Goal: Task Accomplishment & Management: Manage account settings

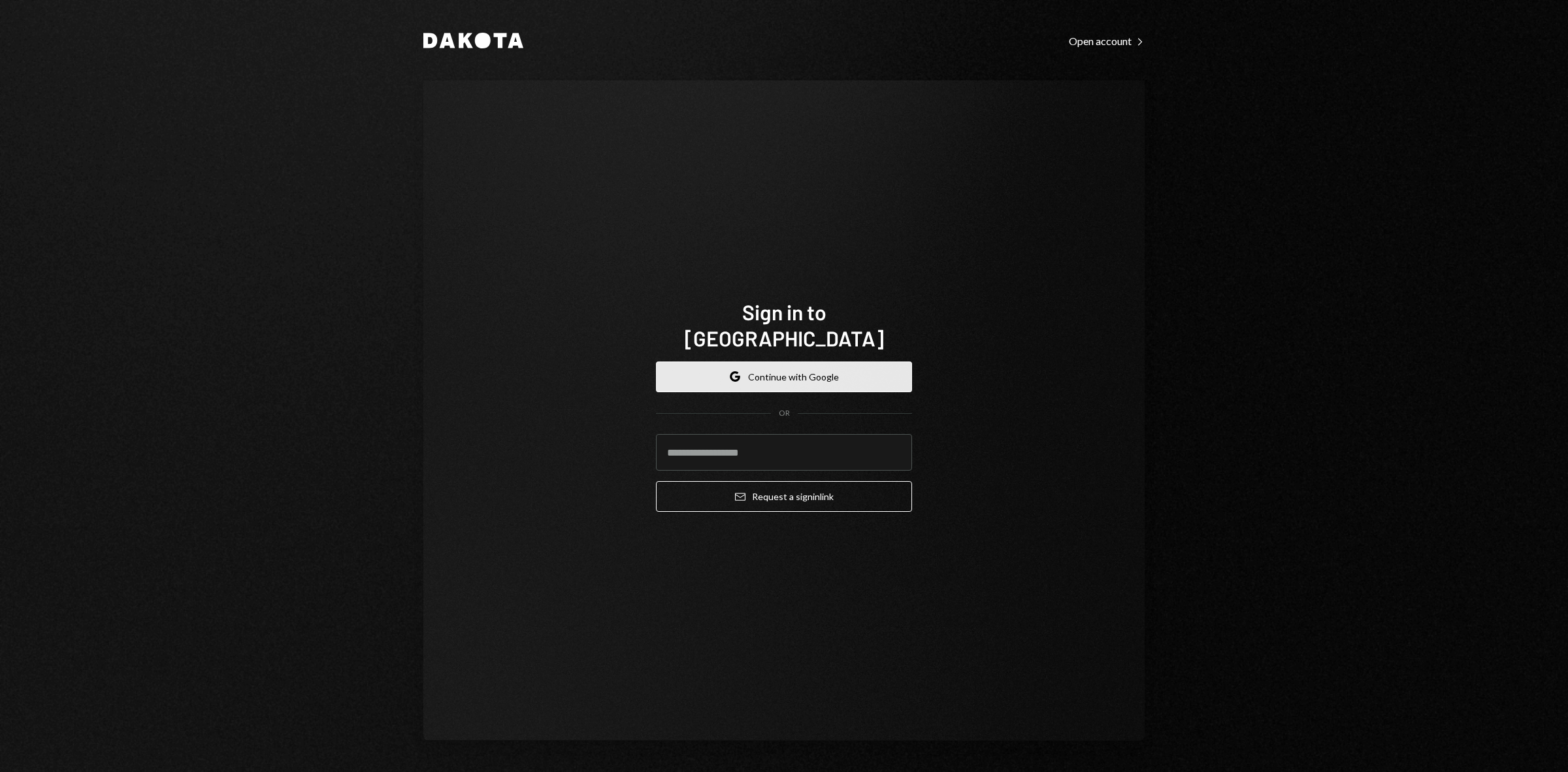
click at [820, 364] on button "Google Continue with Google" at bounding box center [784, 377] width 256 height 31
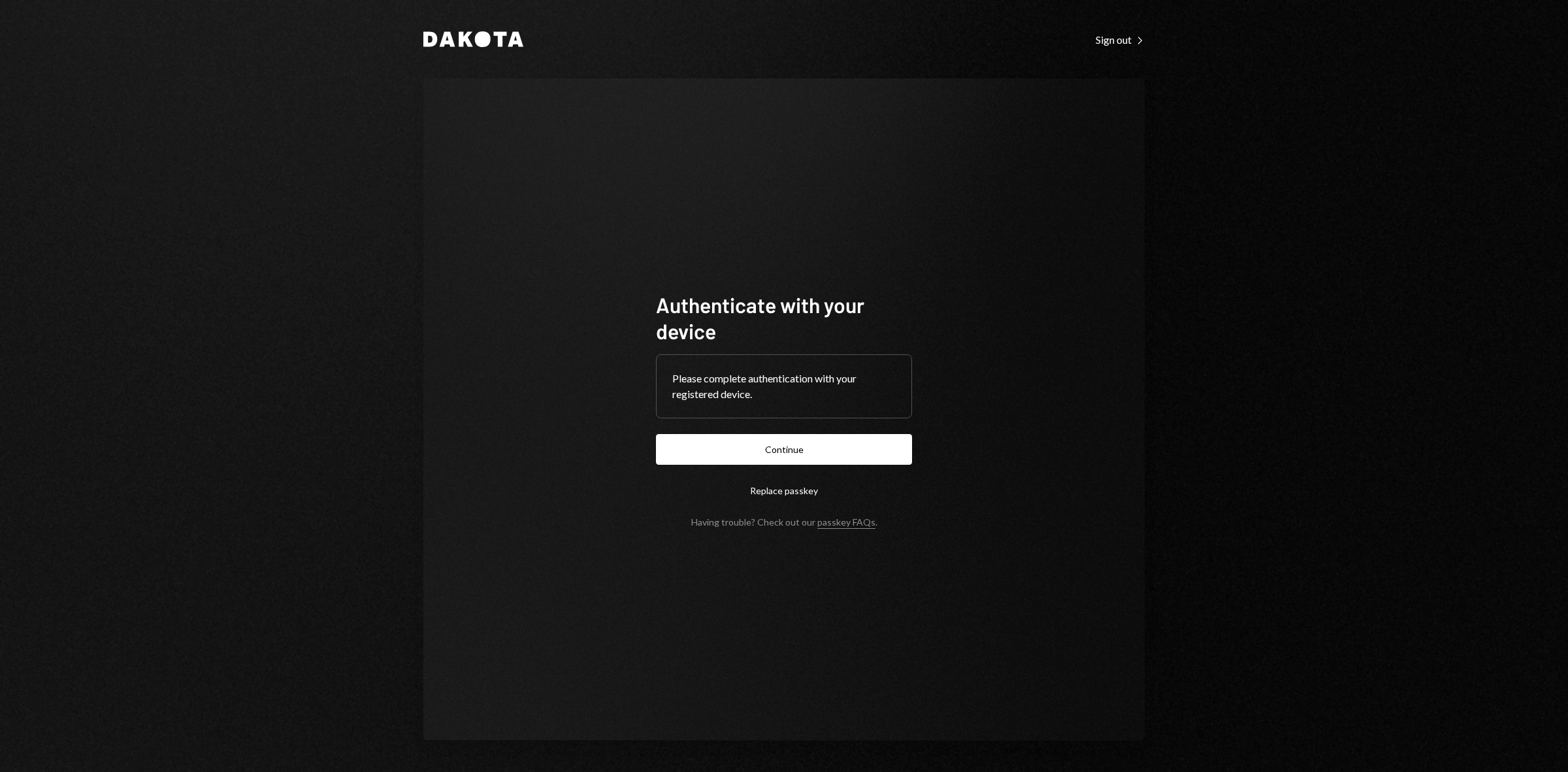
click at [798, 444] on button "Continue" at bounding box center [784, 449] width 256 height 31
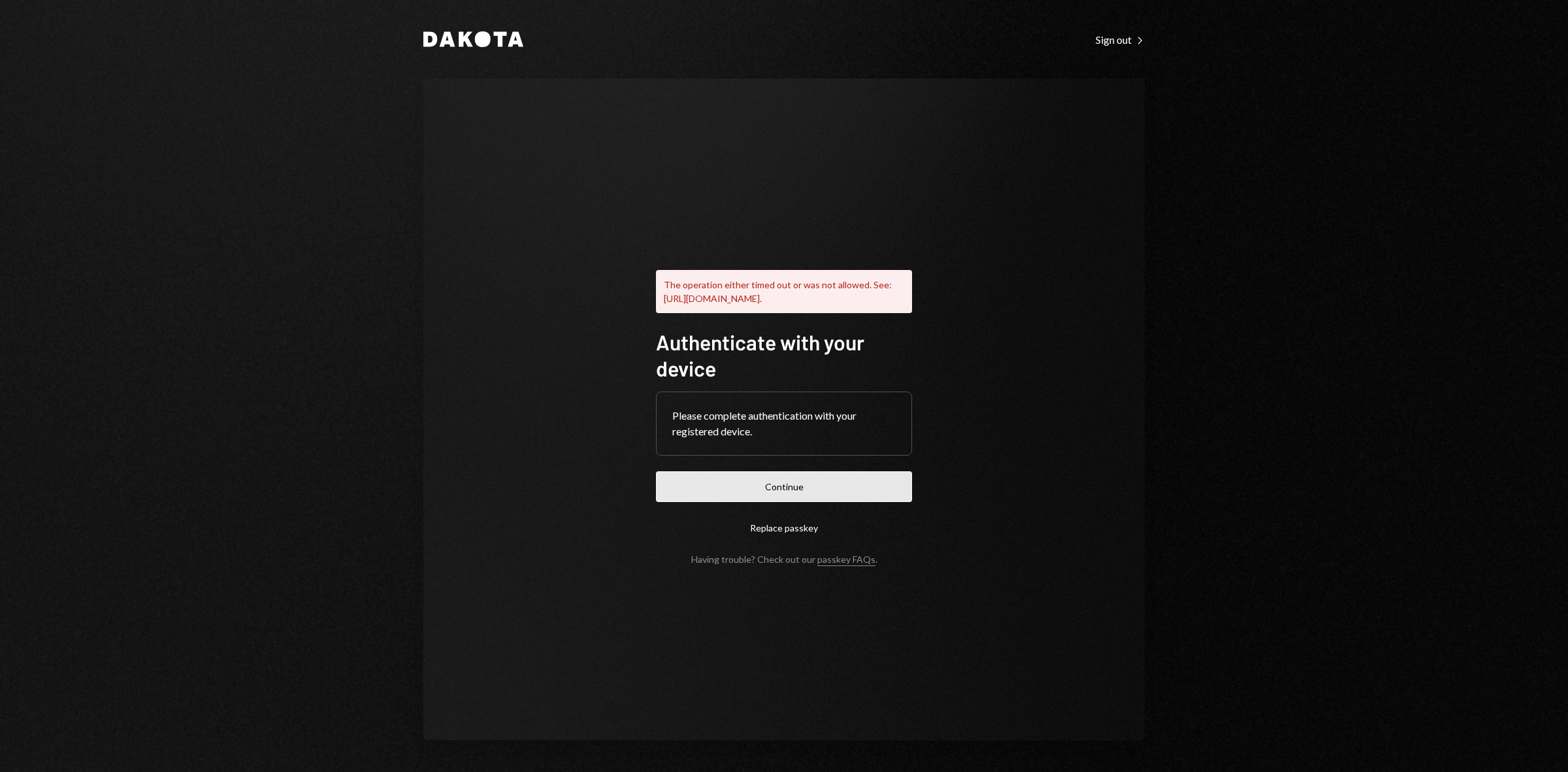
click at [867, 495] on button "Continue" at bounding box center [784, 486] width 256 height 31
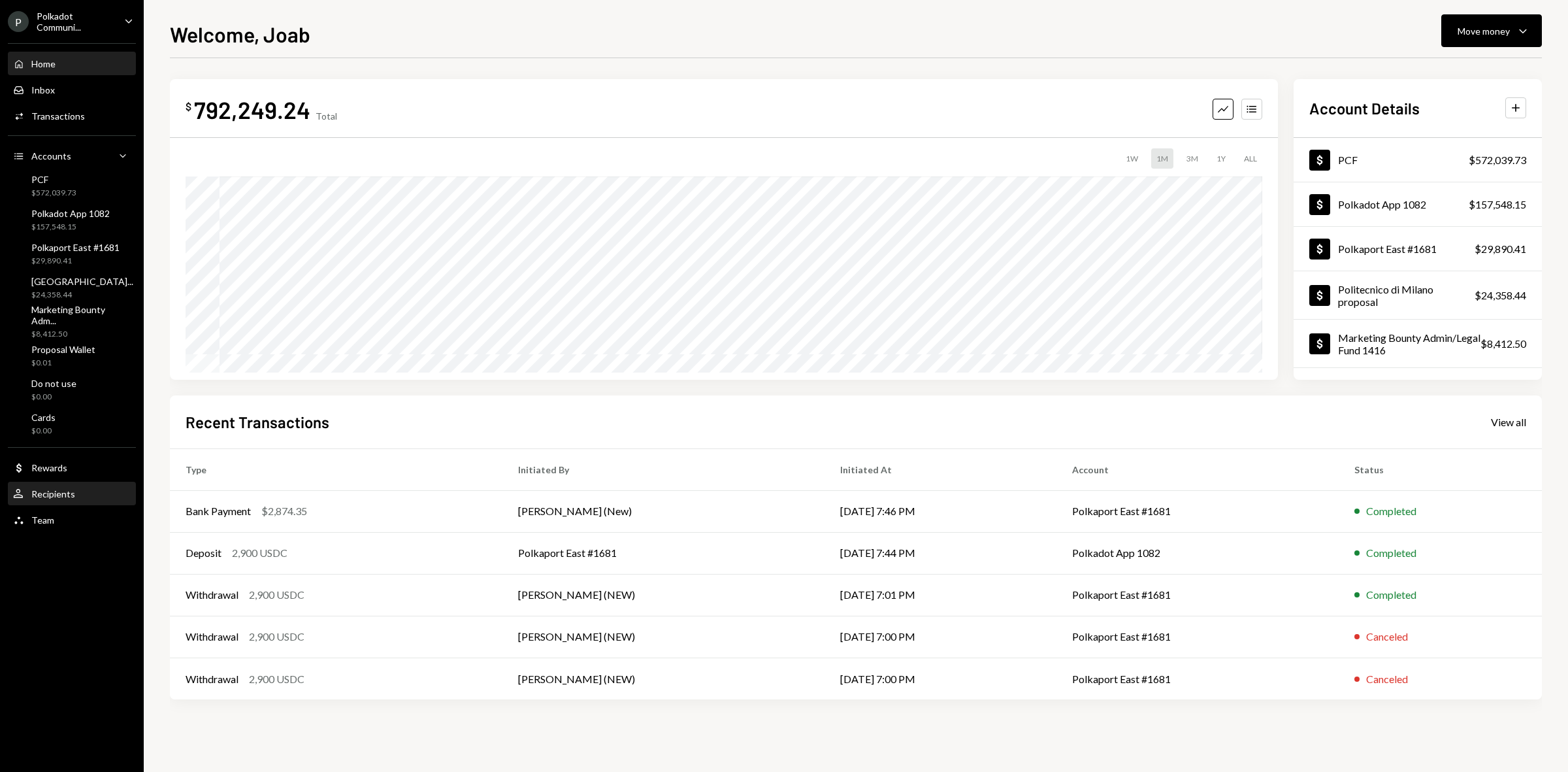
click at [67, 491] on div "Recipients" at bounding box center [54, 494] width 44 height 11
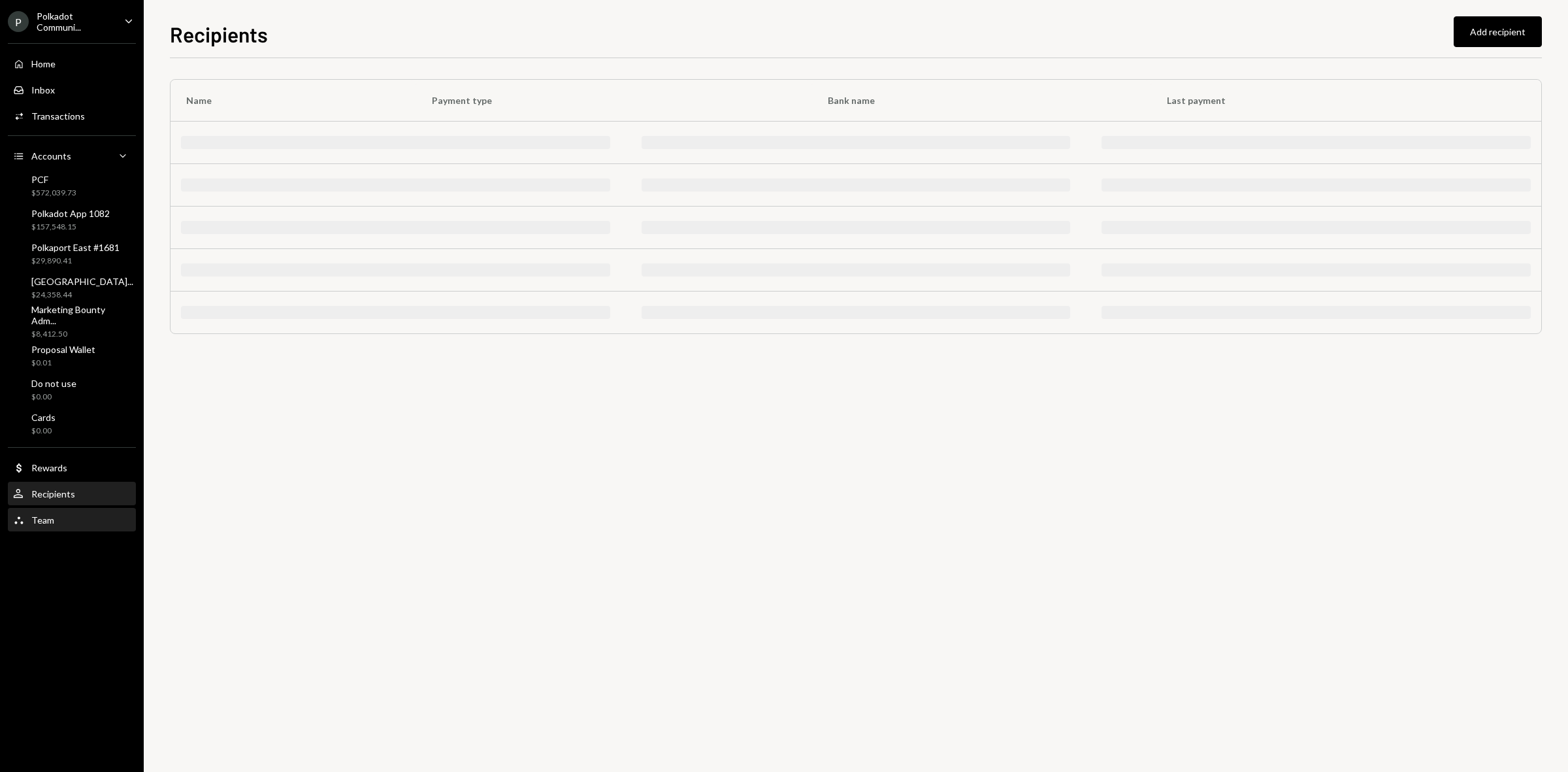
click at [54, 510] on div "Team Team" at bounding box center [72, 520] width 117 height 22
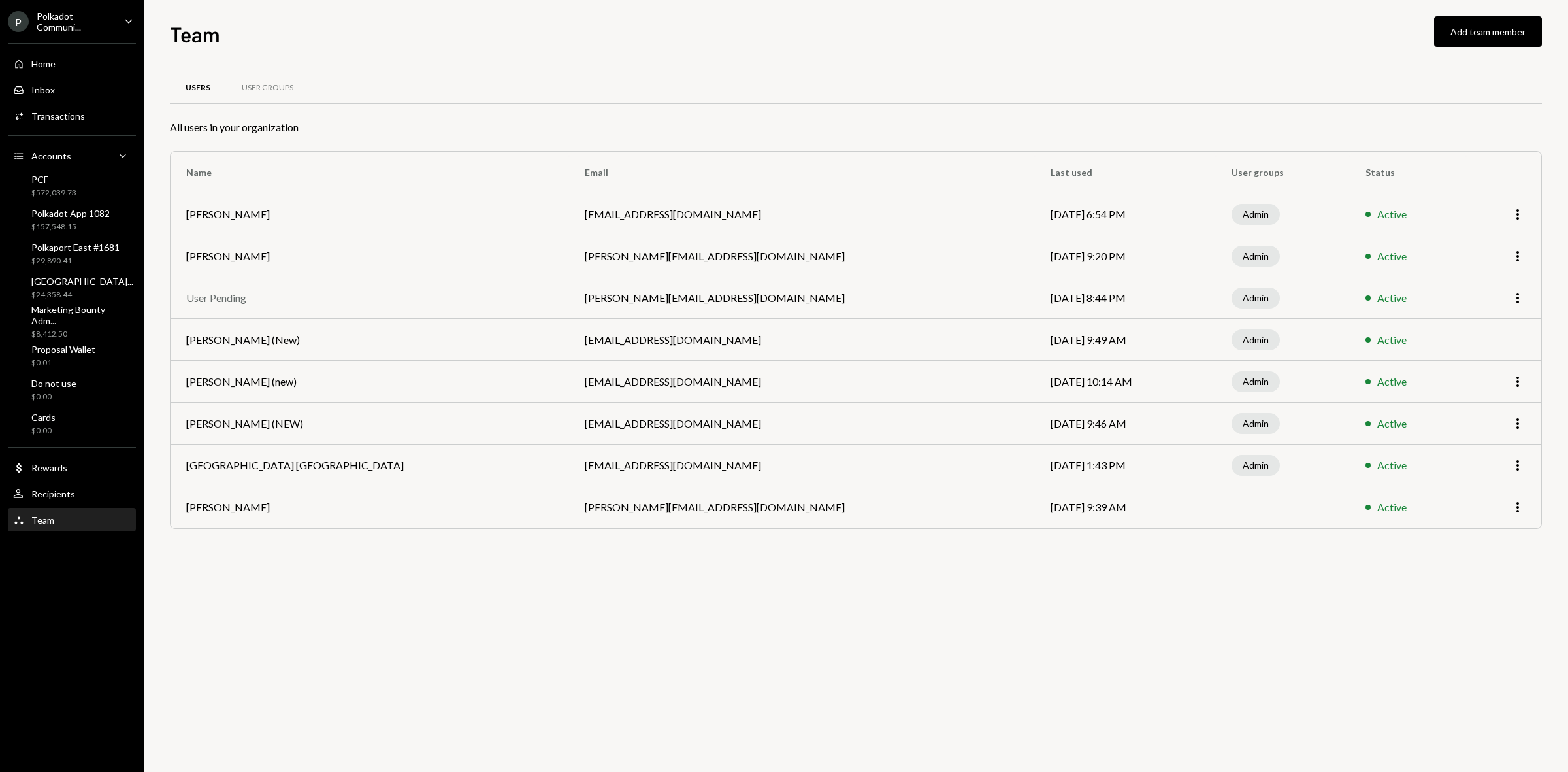
click at [71, 11] on div "Polkadot Communi..." at bounding box center [75, 21] width 77 height 22
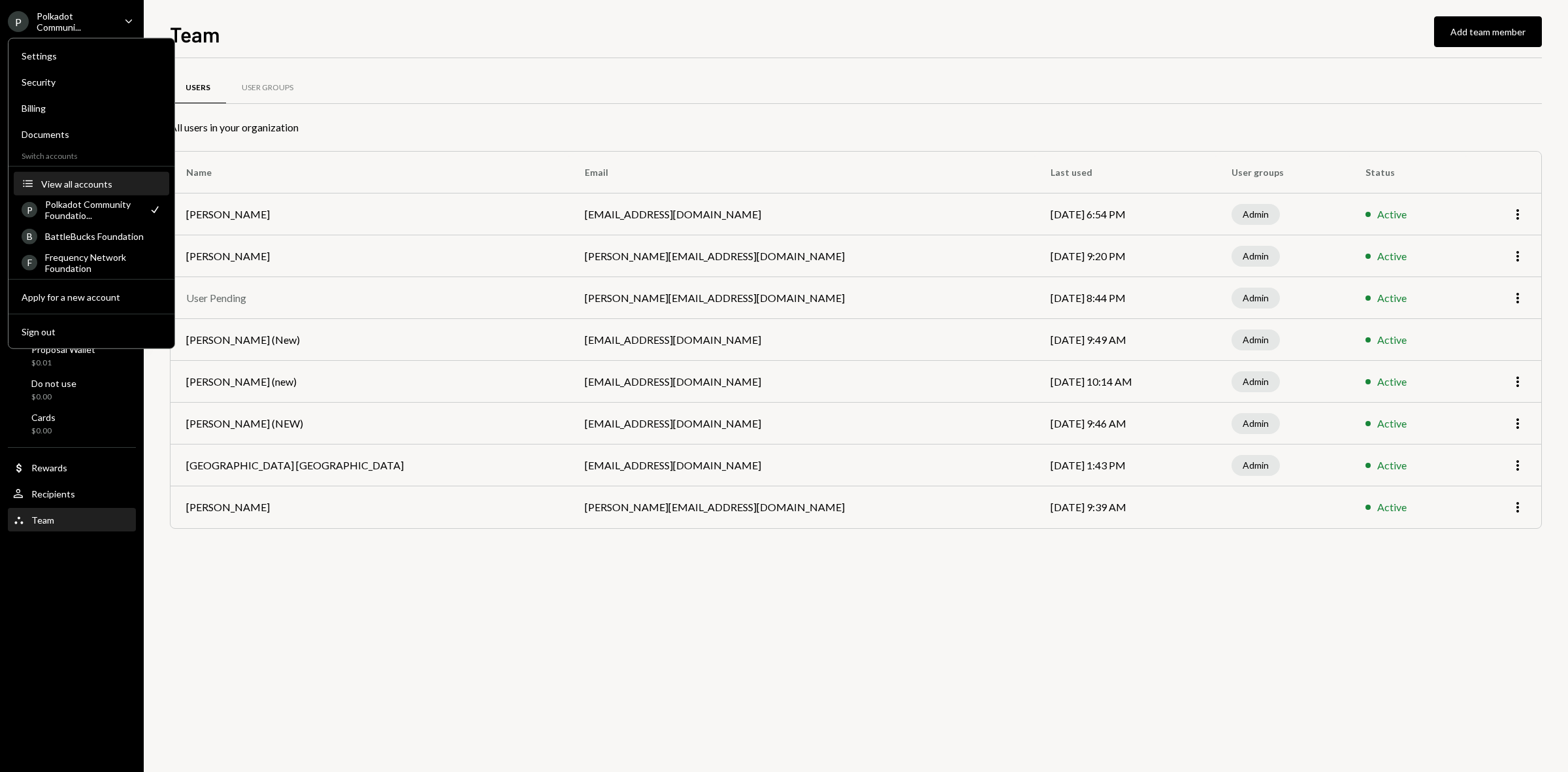
click at [82, 178] on div "View all accounts" at bounding box center [101, 184] width 120 height 11
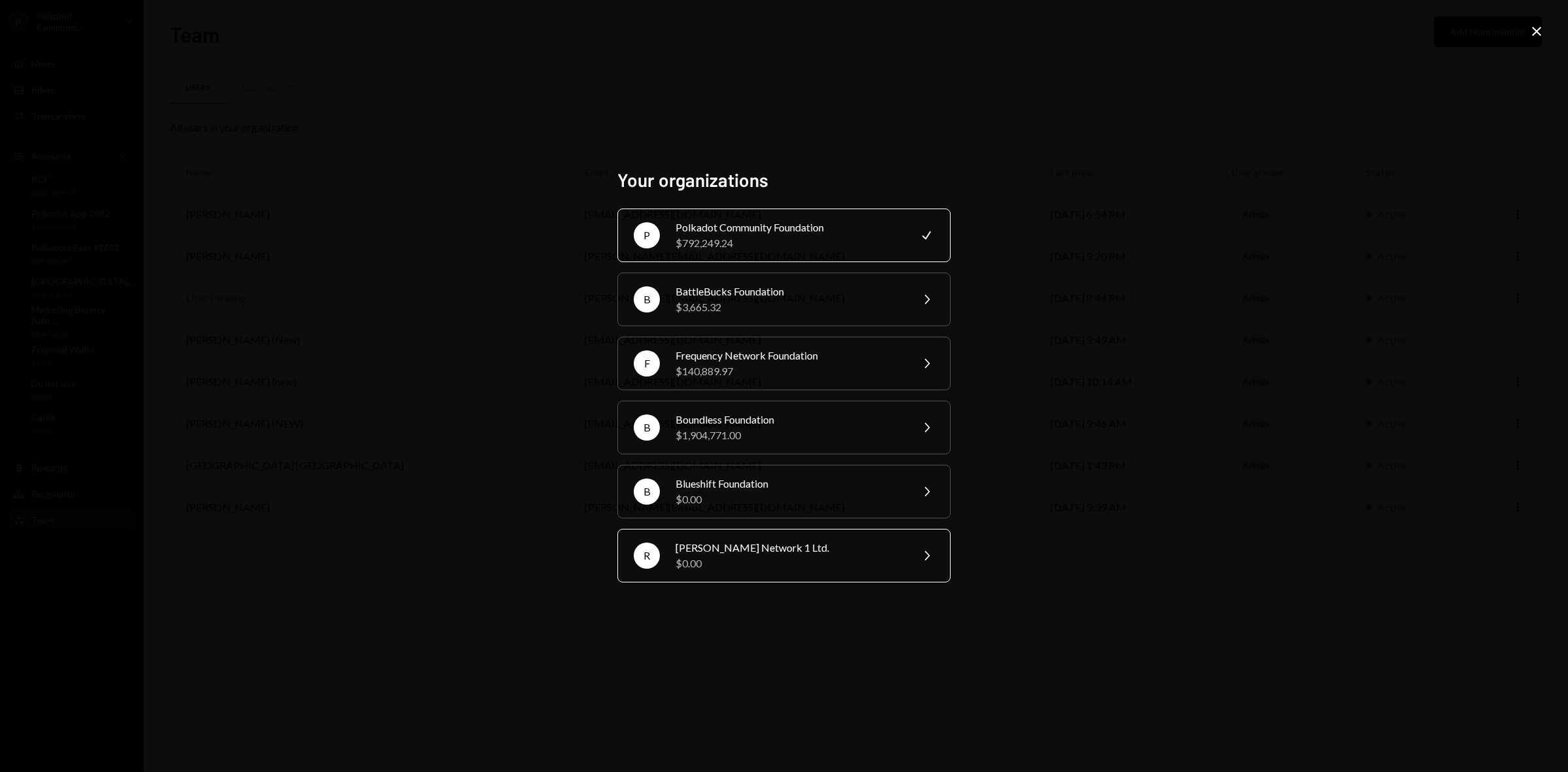
click at [776, 556] on div "$0.00" at bounding box center [789, 563] width 228 height 16
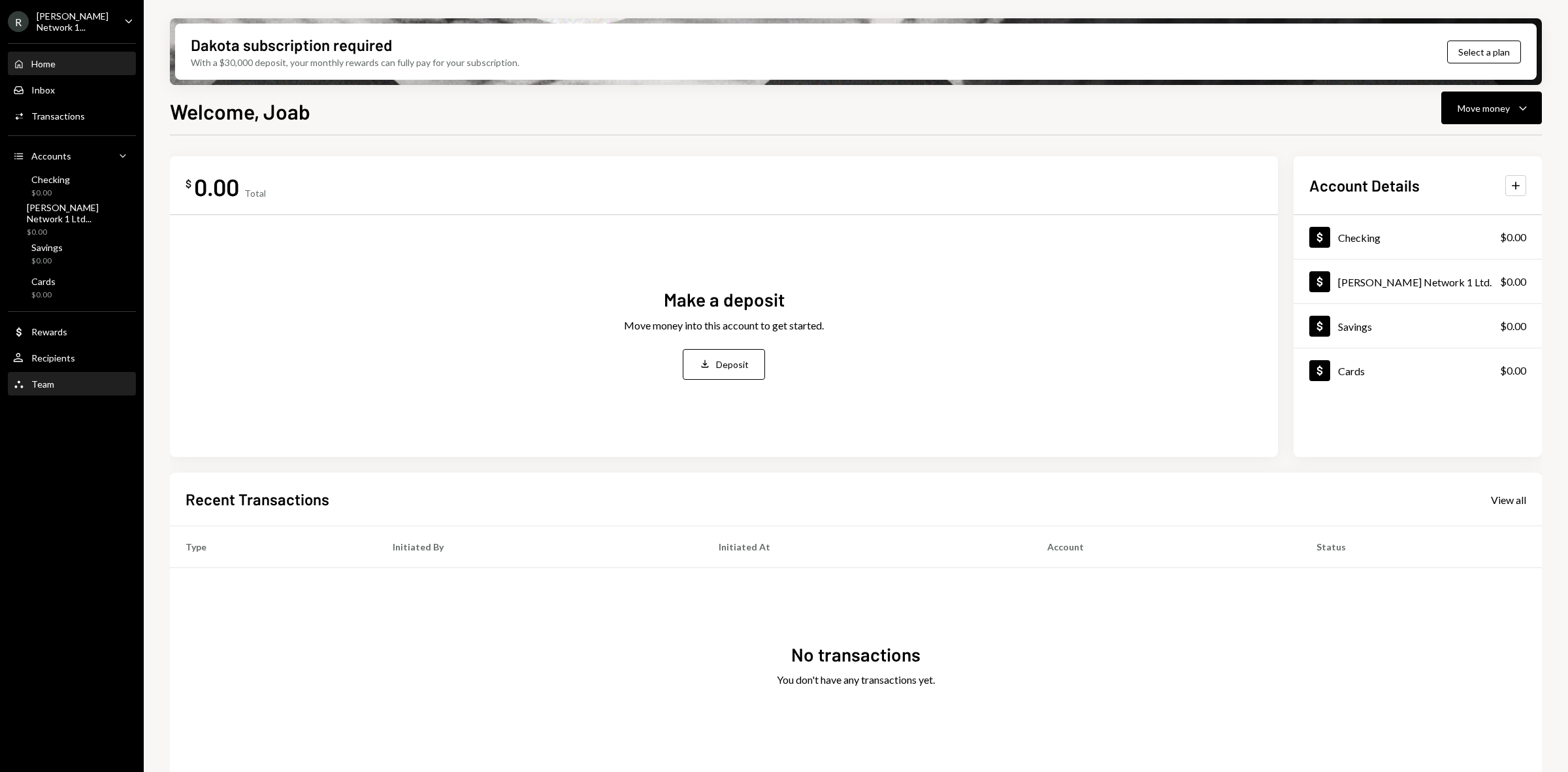
click at [52, 376] on div "Team Team" at bounding box center [72, 384] width 117 height 22
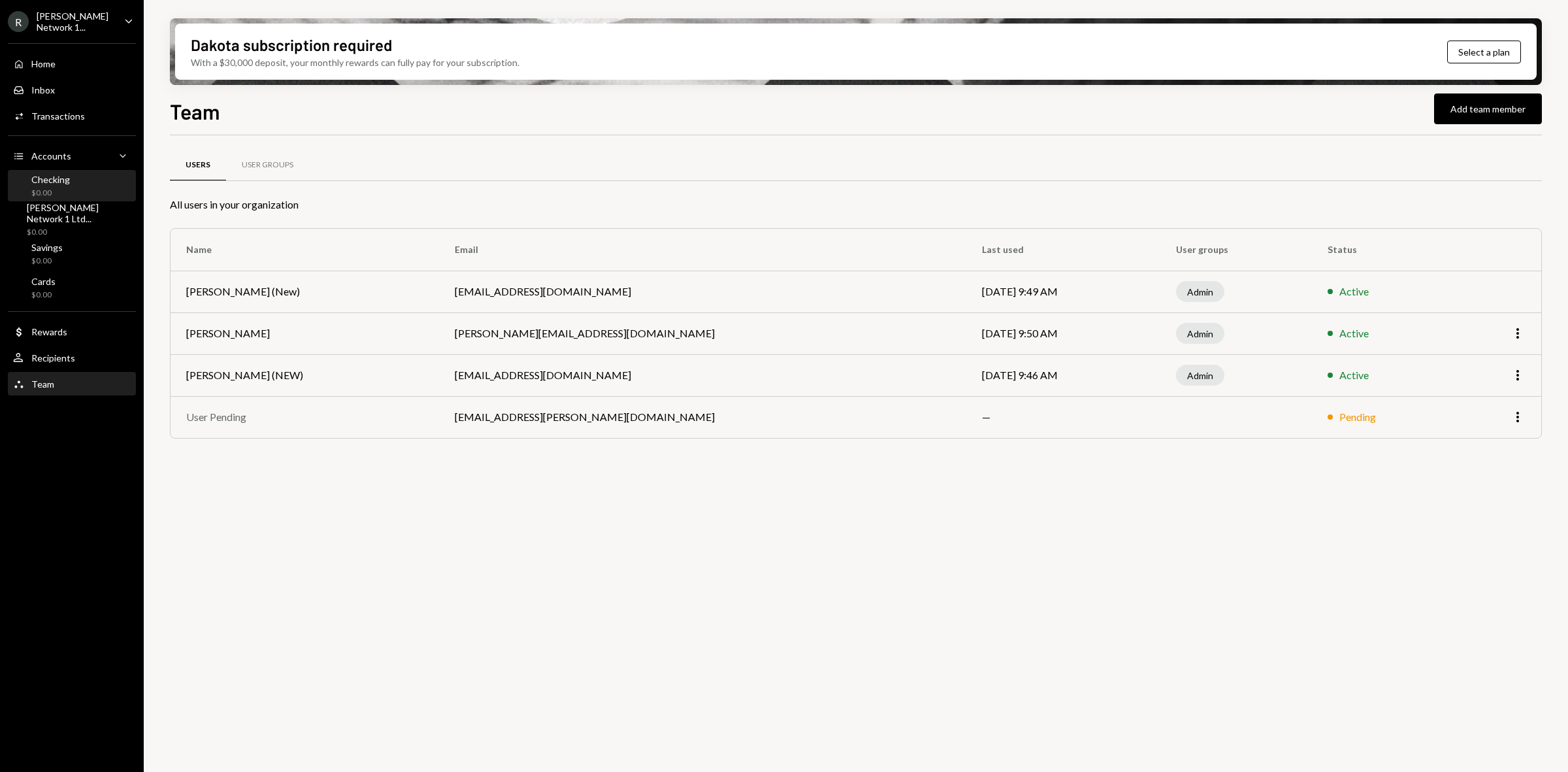
click at [49, 184] on div "Checking $0.00" at bounding box center [50, 187] width 39 height 25
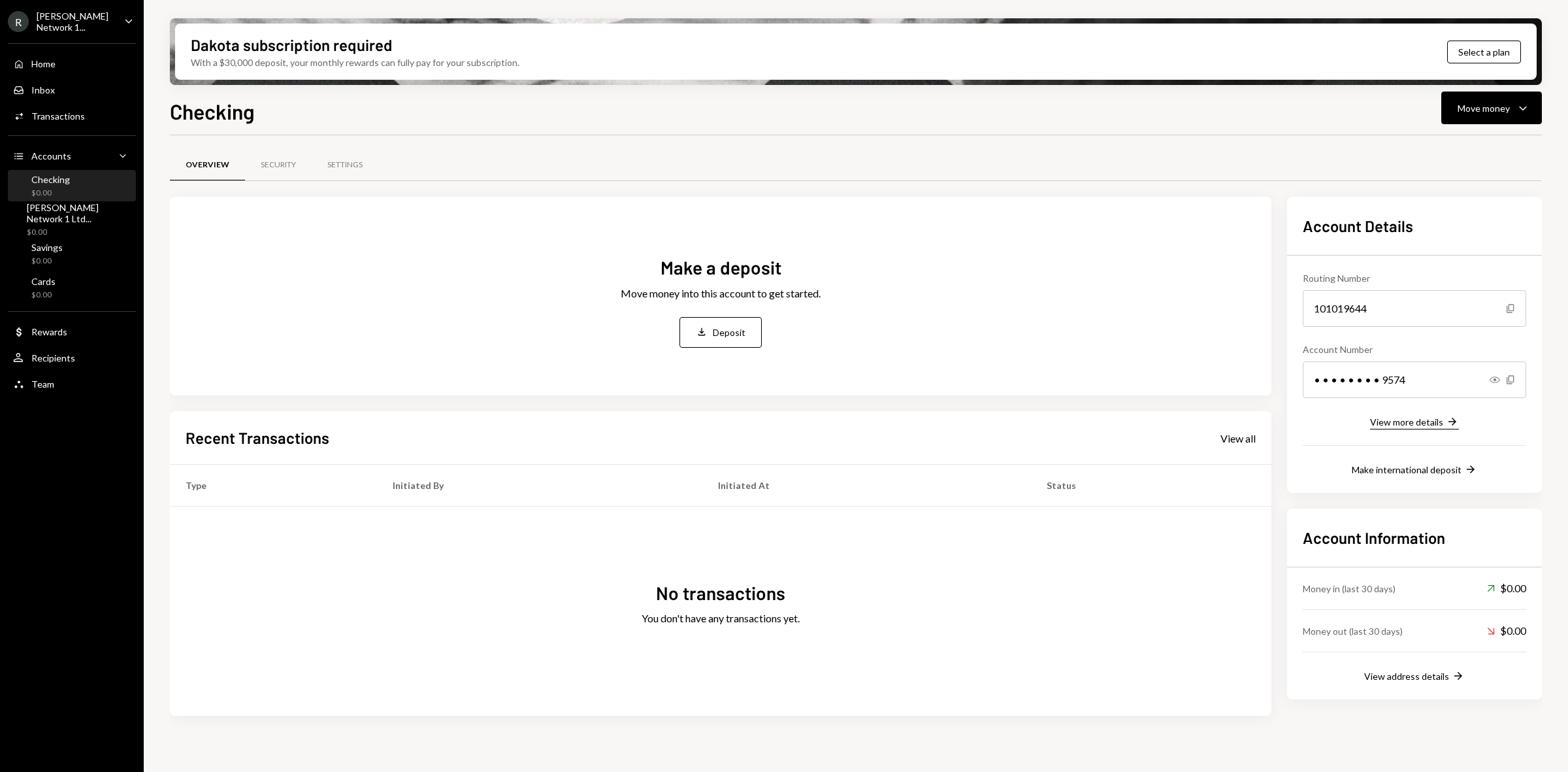
click at [1425, 422] on div "View more details" at bounding box center [1406, 421] width 73 height 11
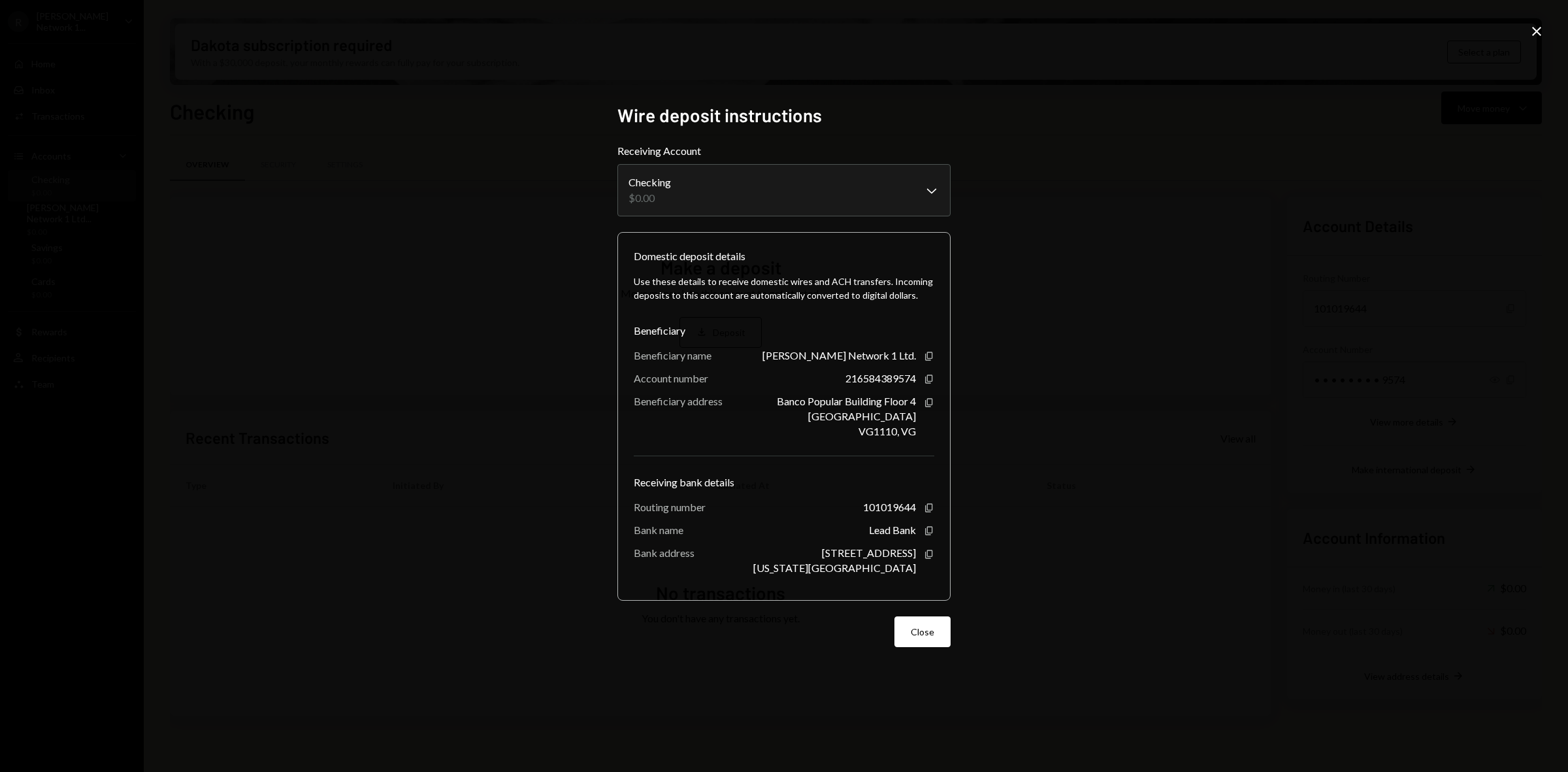
click at [1047, 391] on div "**********" at bounding box center [784, 386] width 1568 height 772
click at [1533, 30] on icon "Close" at bounding box center [1536, 32] width 16 height 16
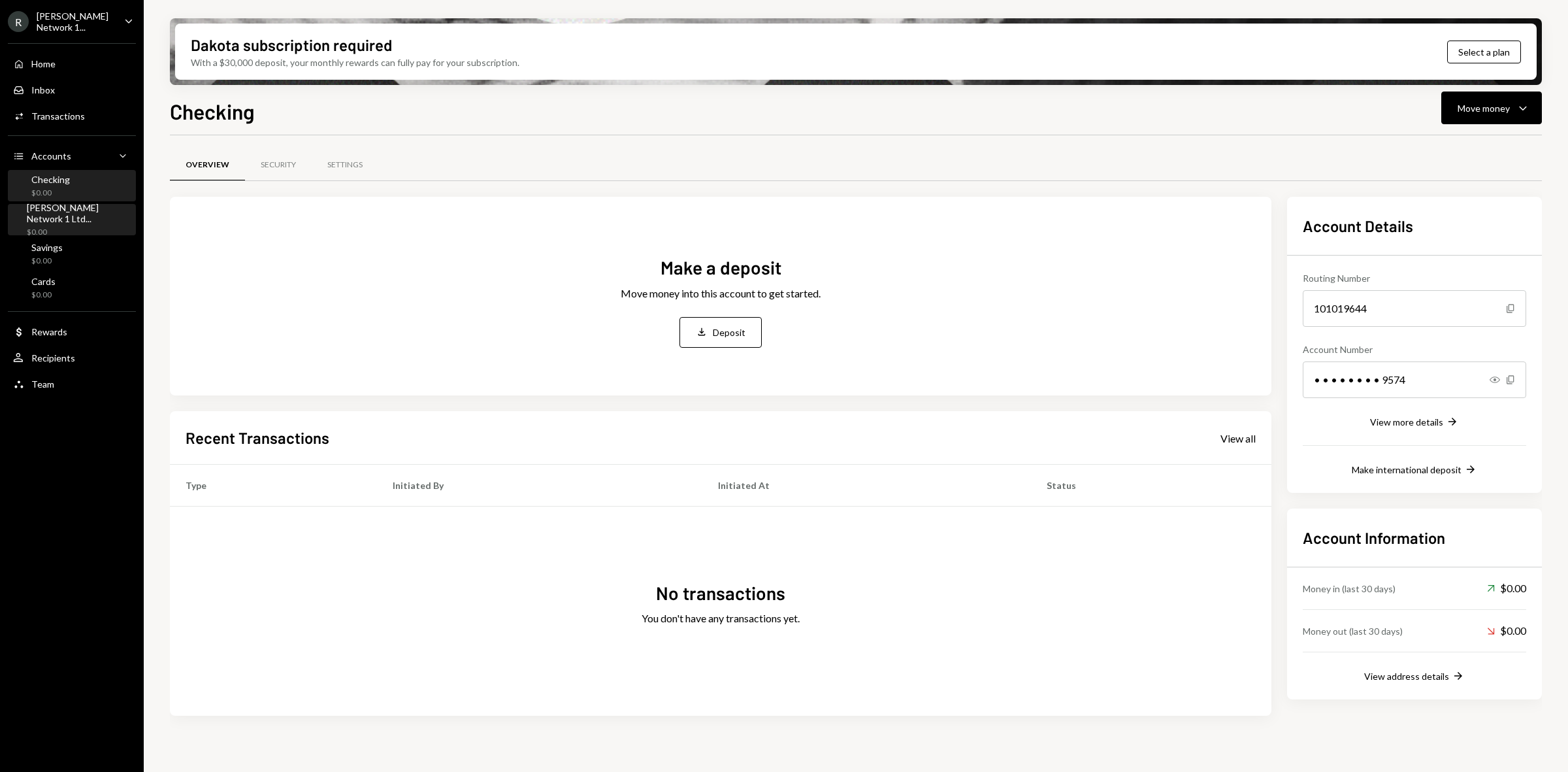
click at [77, 227] on div "$0.00" at bounding box center [79, 232] width 104 height 11
click at [350, 161] on div "Settings" at bounding box center [345, 165] width 35 height 11
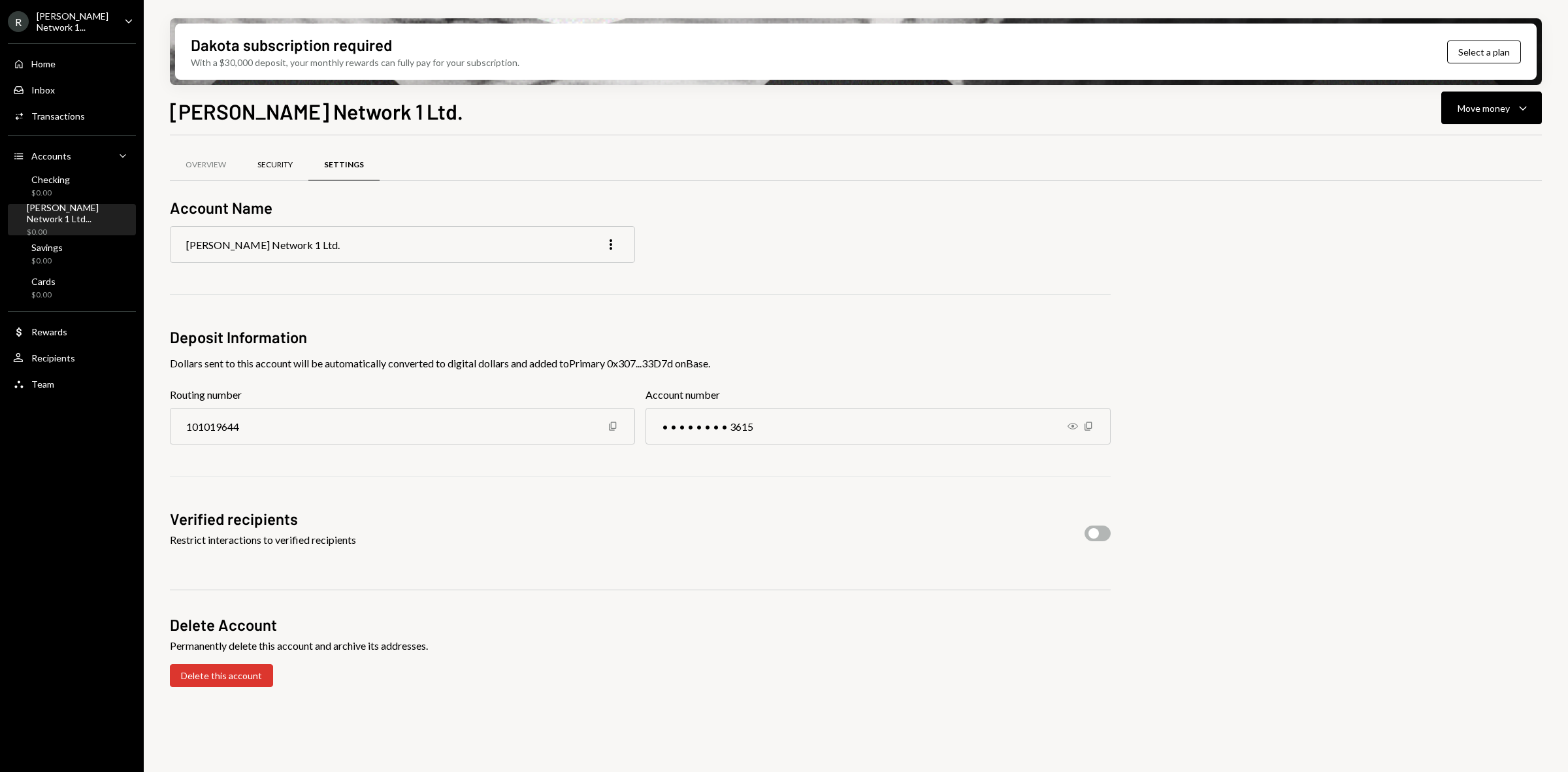
click at [269, 171] on div "Security" at bounding box center [275, 165] width 67 height 32
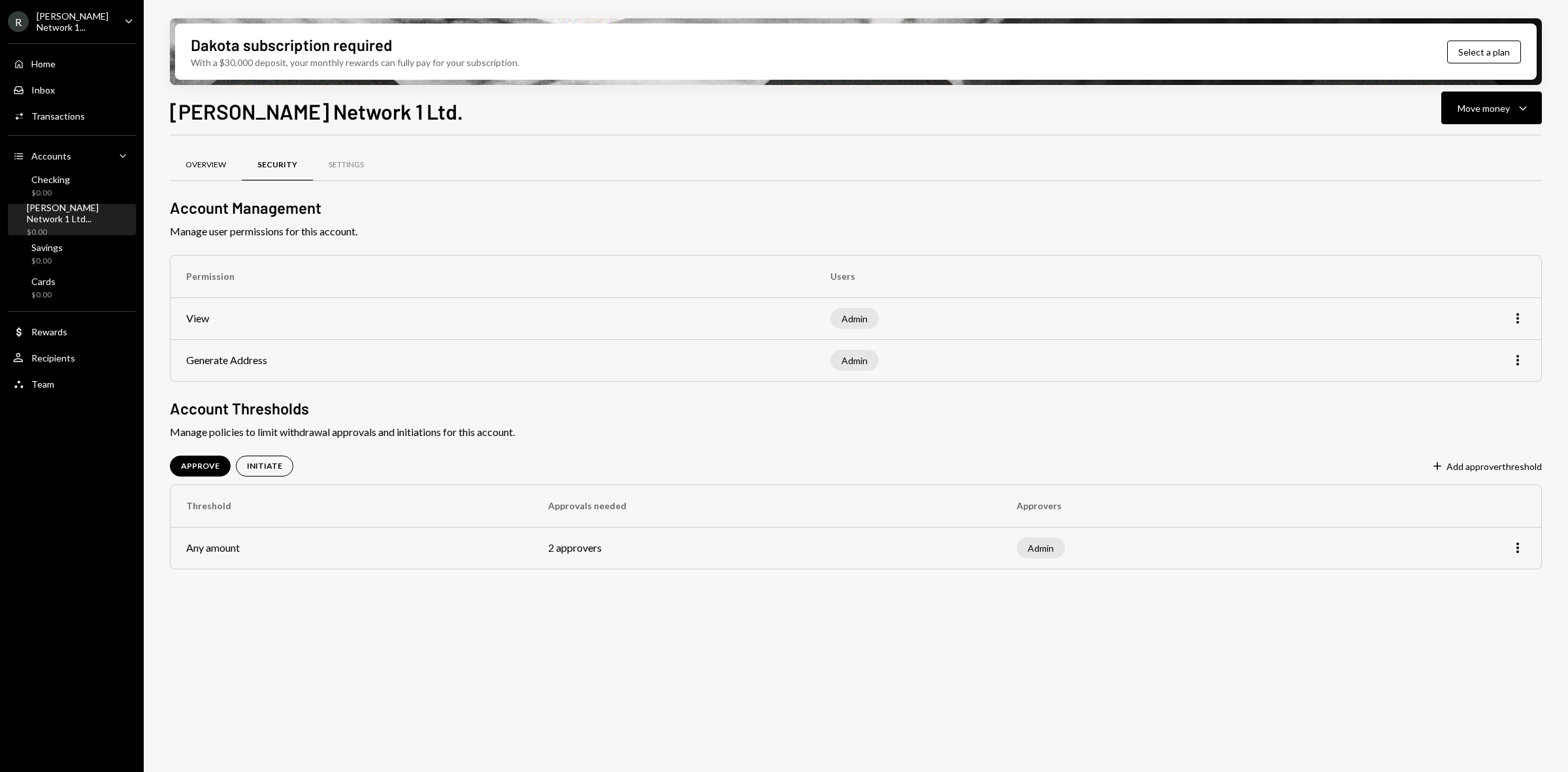
click at [209, 158] on div "Overview" at bounding box center [206, 165] width 72 height 32
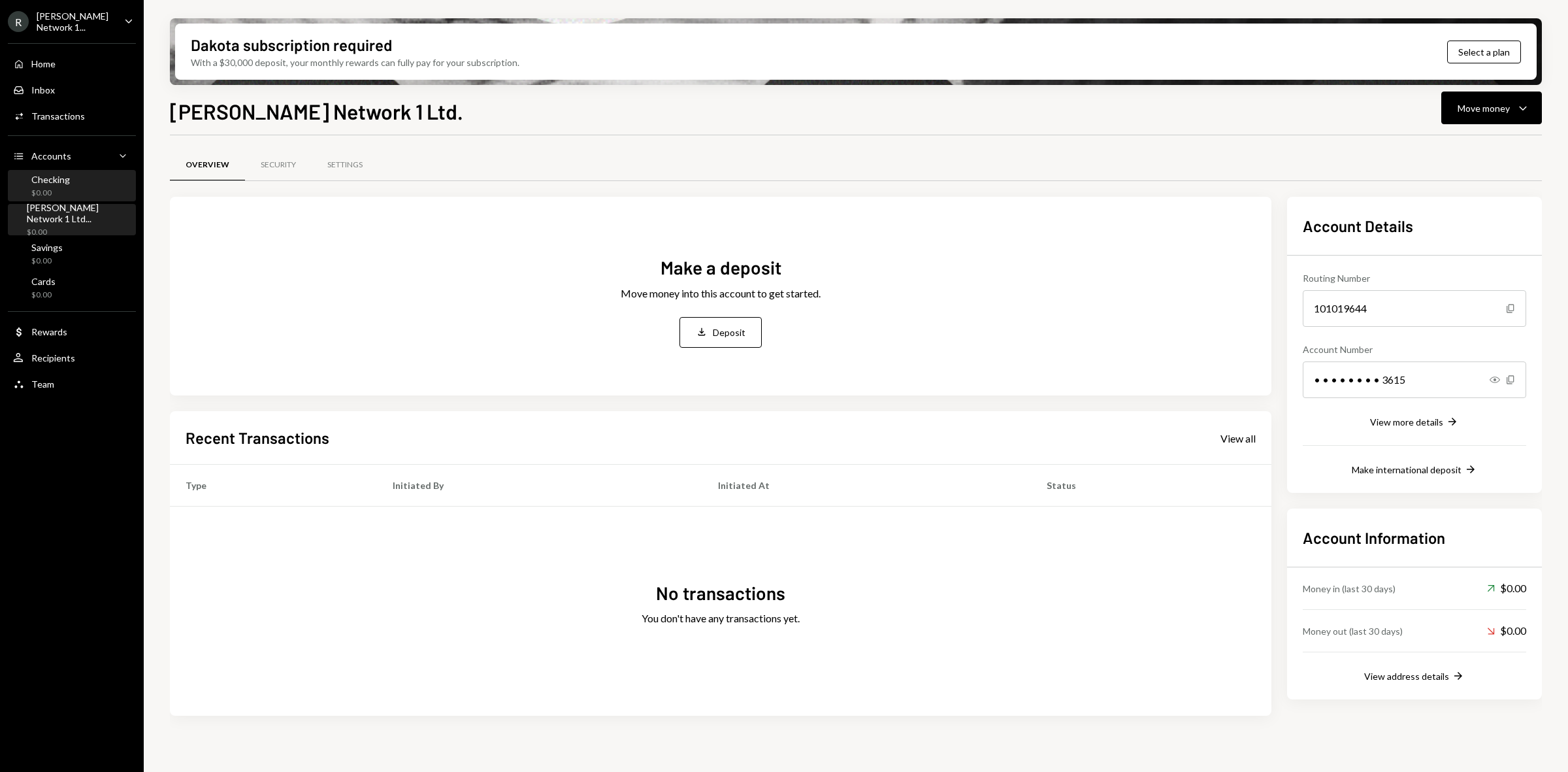
click at [72, 183] on div "Checking $0.00" at bounding box center [72, 187] width 117 height 25
click at [1507, 106] on div "Move money" at bounding box center [1484, 108] width 52 height 13
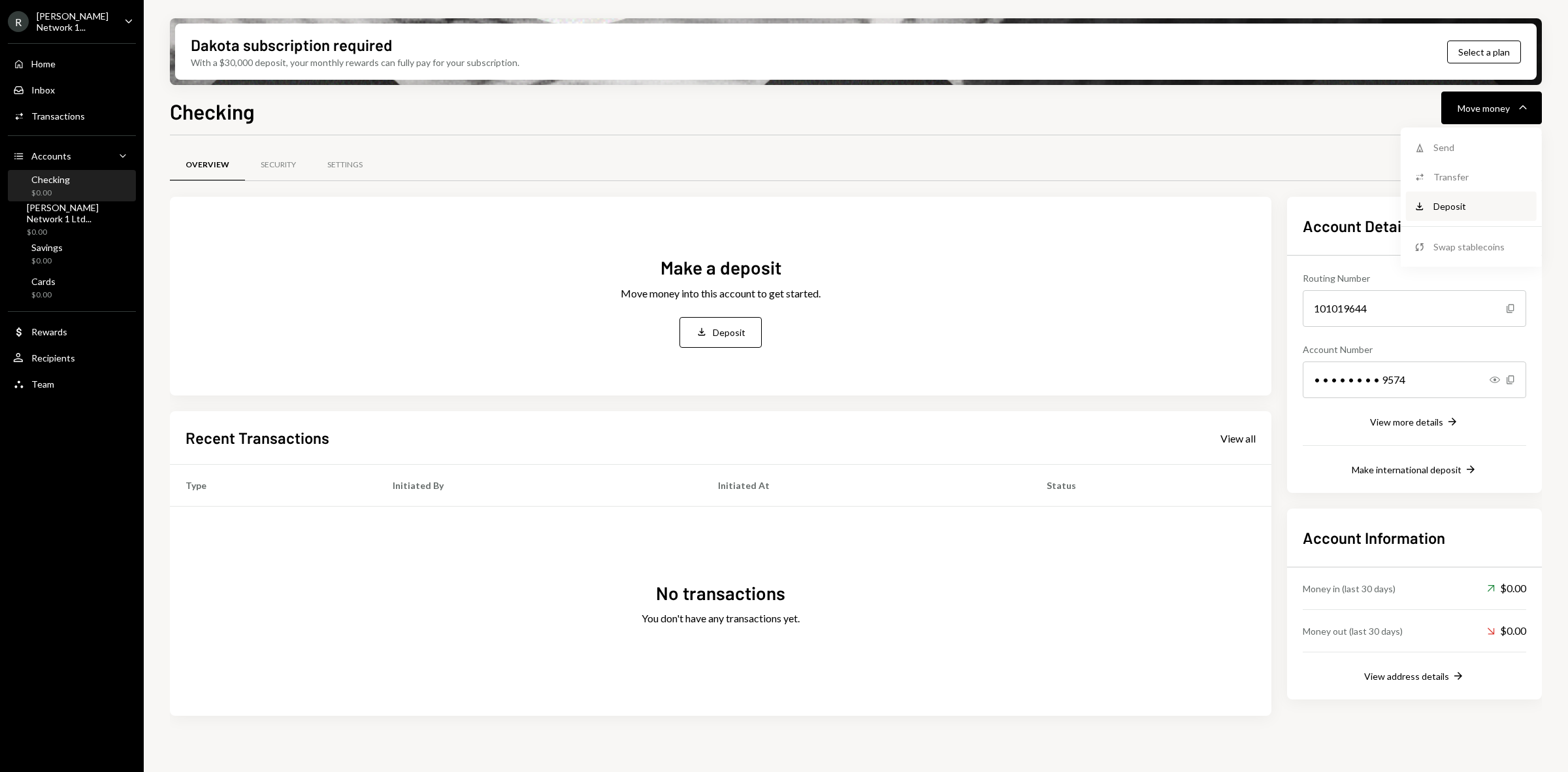
click at [1445, 204] on div "Deposit" at bounding box center [1481, 206] width 95 height 13
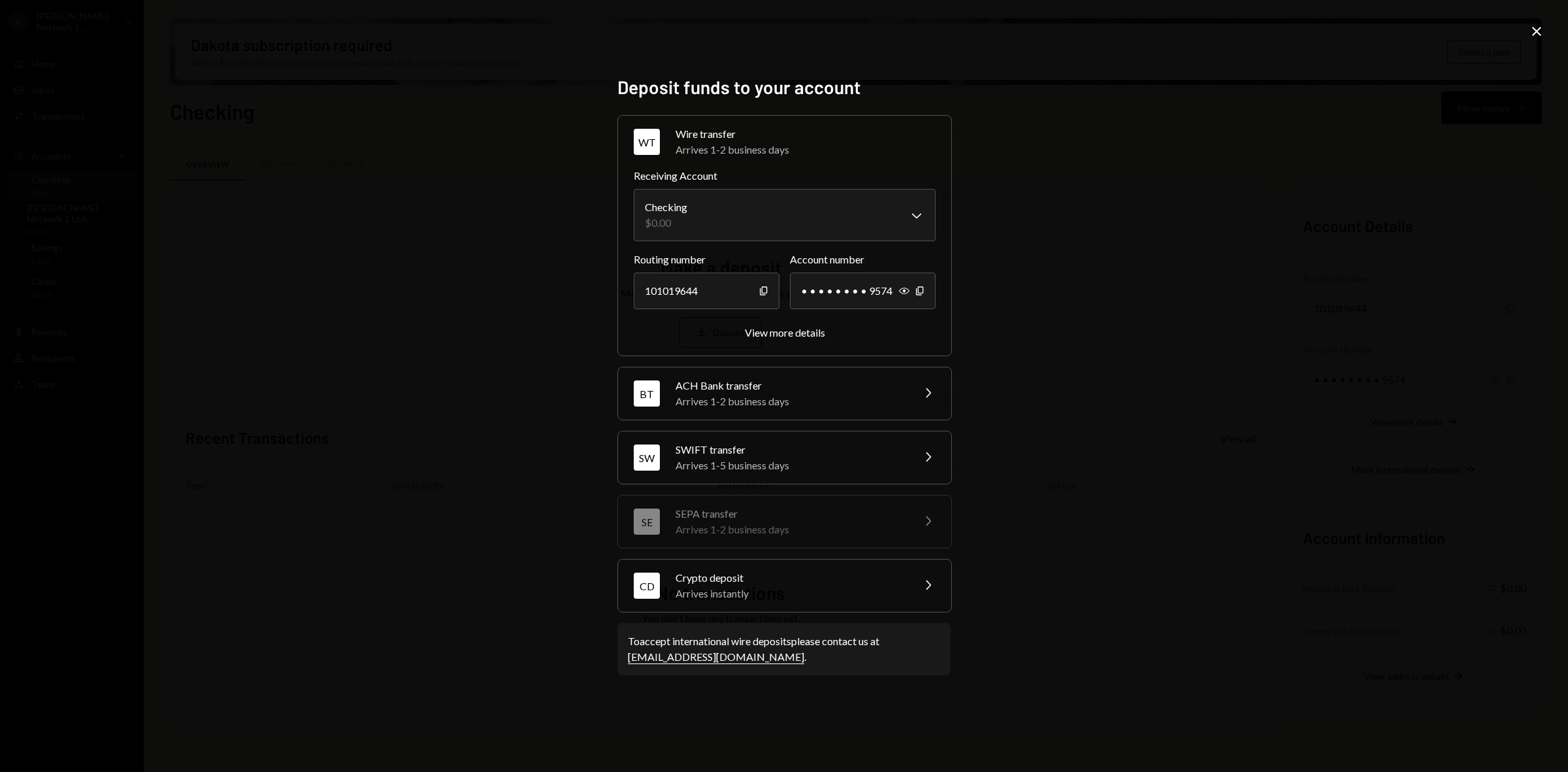
click at [749, 576] on div "Crypto deposit" at bounding box center [790, 577] width 228 height 16
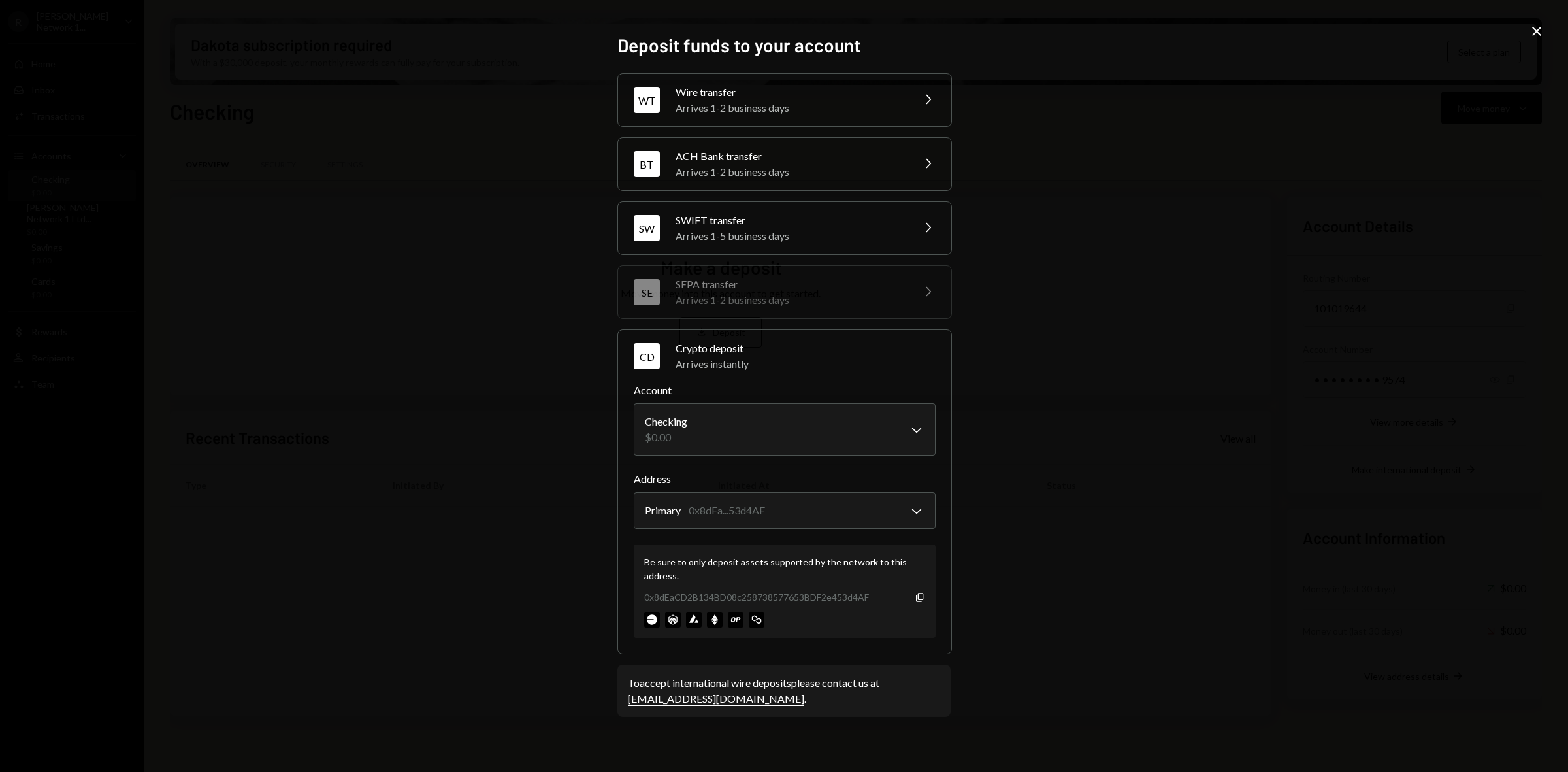
click at [1542, 26] on icon "Close" at bounding box center [1536, 32] width 16 height 16
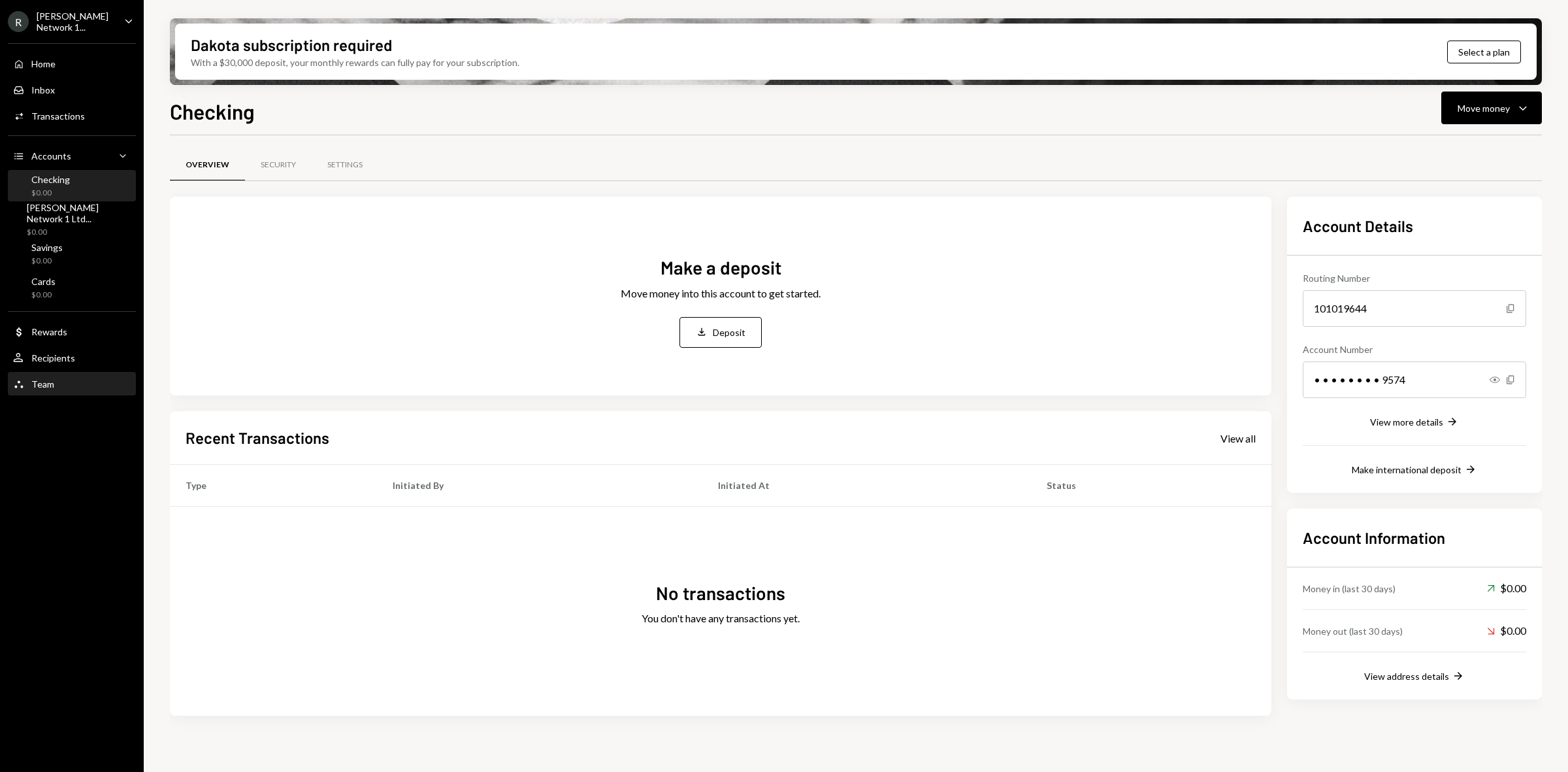
click at [57, 383] on div "Team Team" at bounding box center [72, 384] width 117 height 12
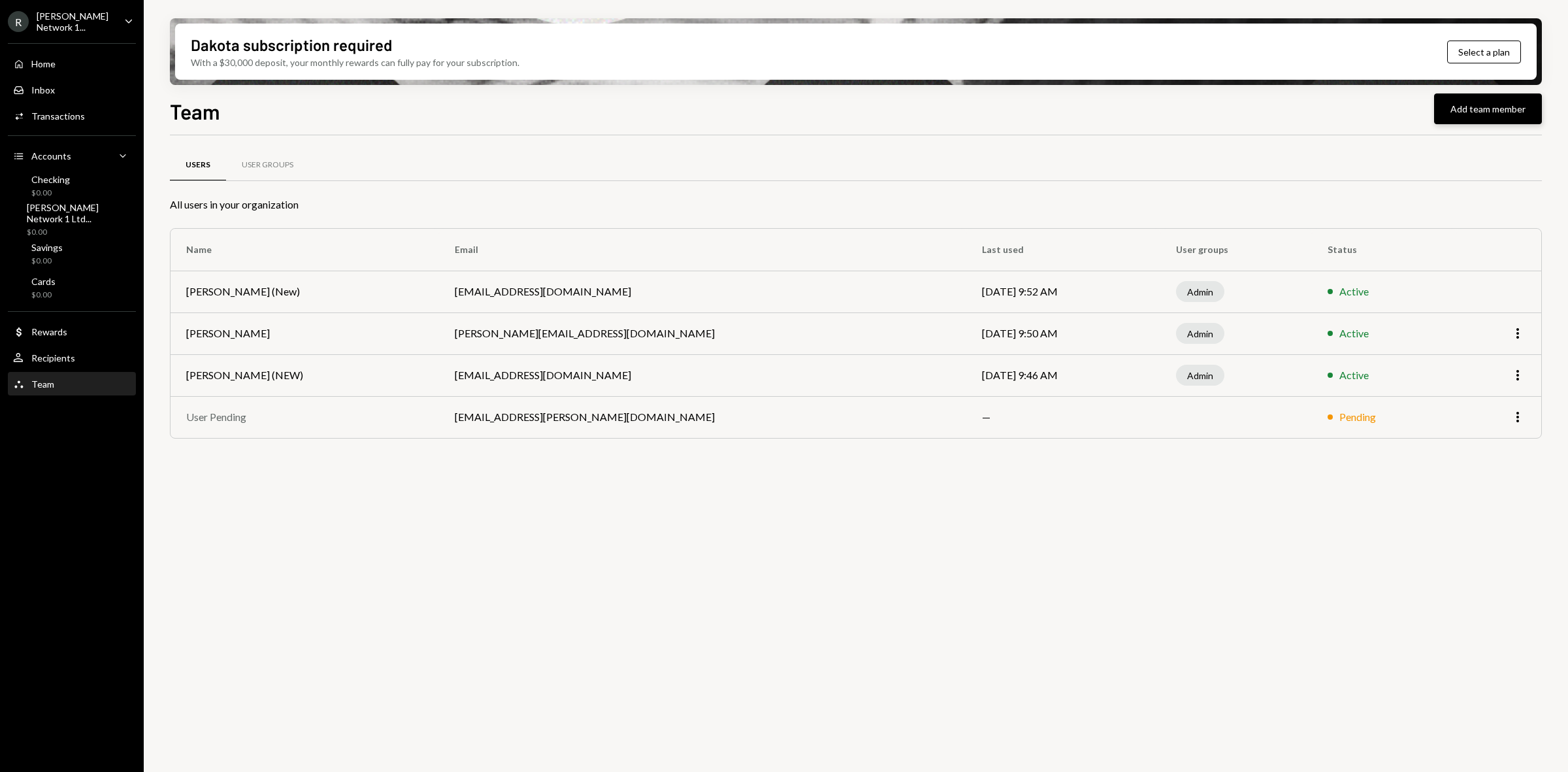
click at [1455, 112] on button "Add team member" at bounding box center [1488, 109] width 108 height 31
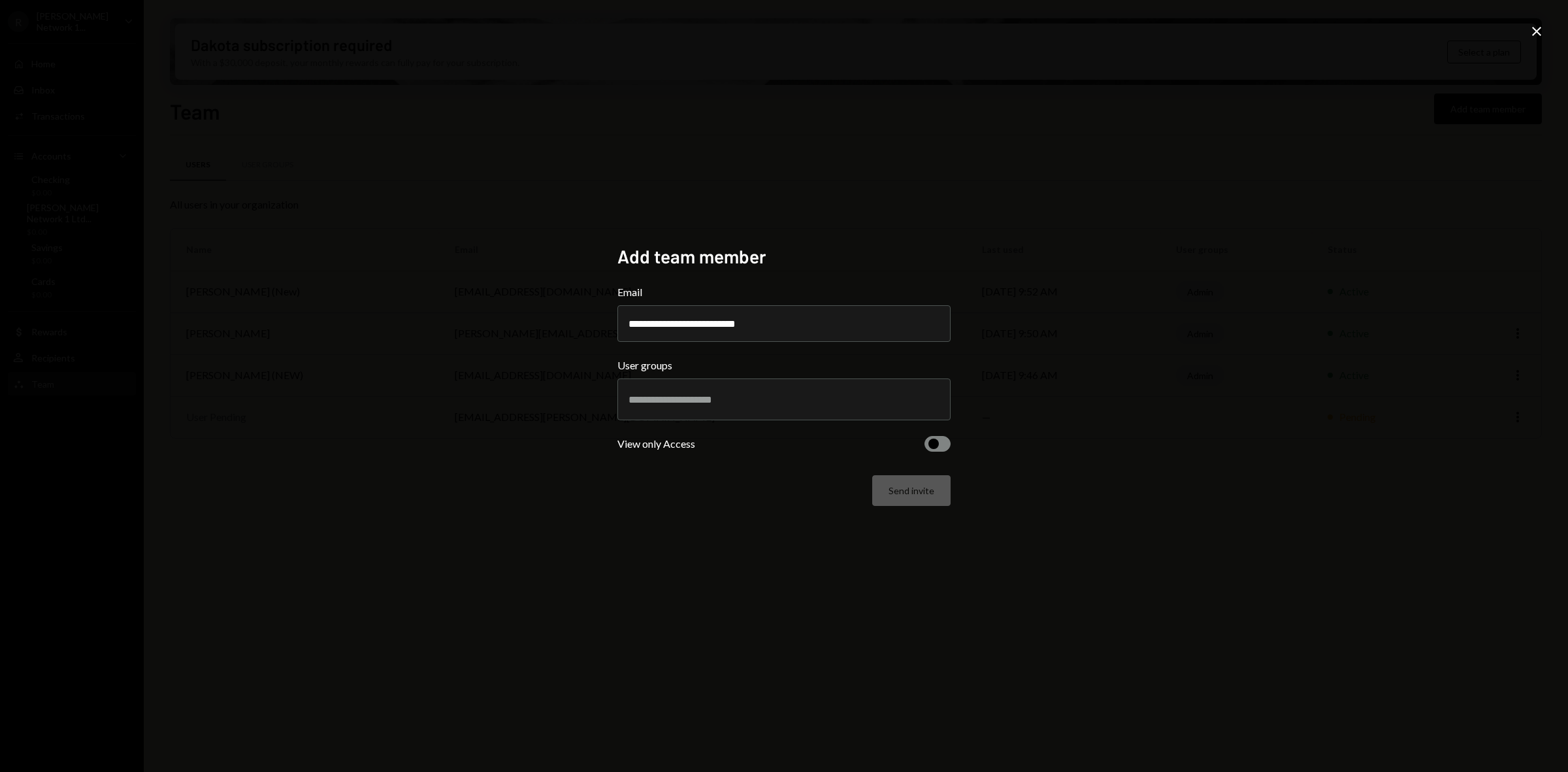
type input "**********"
click at [700, 399] on input "text" at bounding box center [784, 399] width 311 height 12
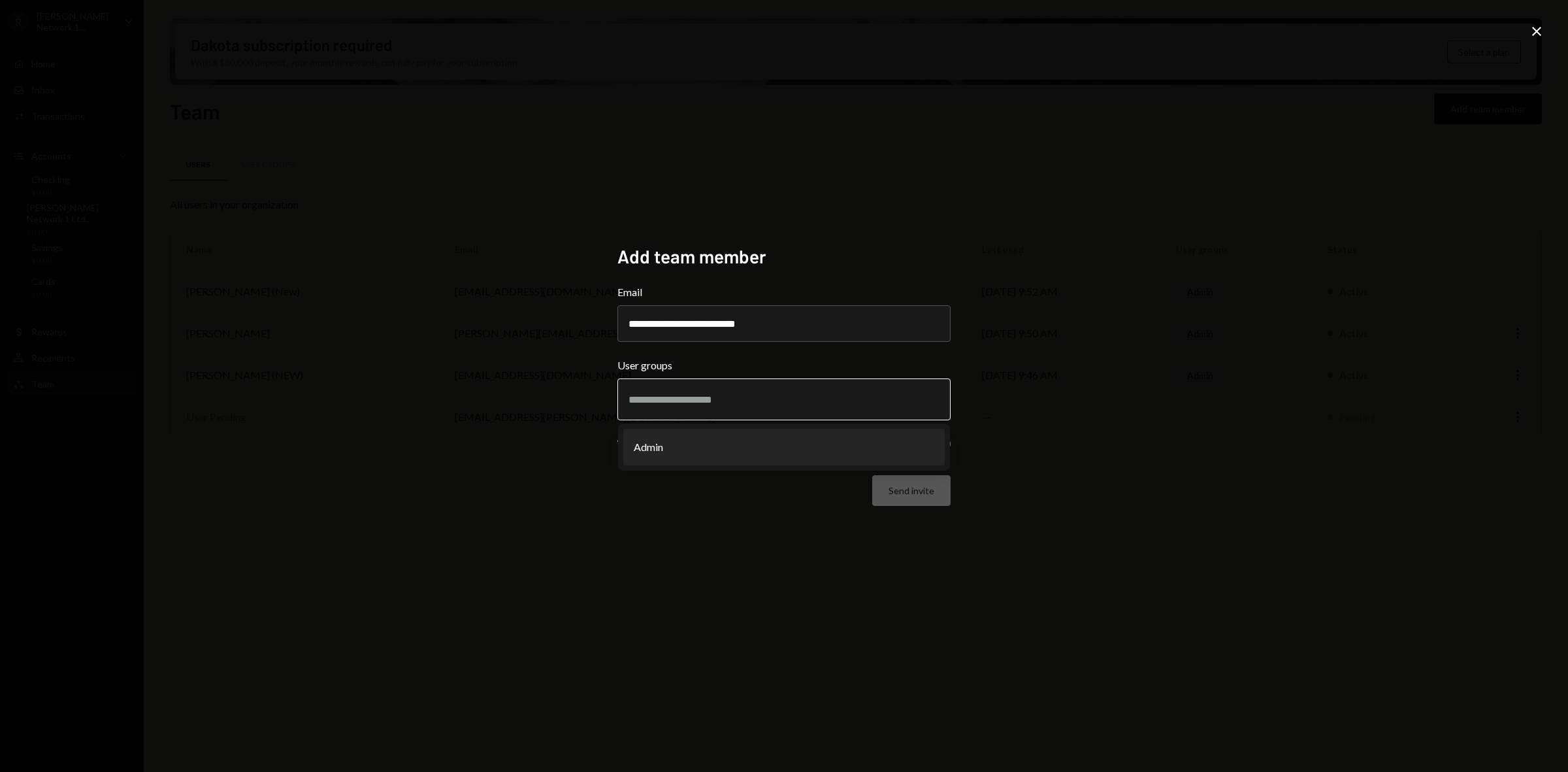
click at [688, 439] on li "Admin" at bounding box center [784, 447] width 321 height 36
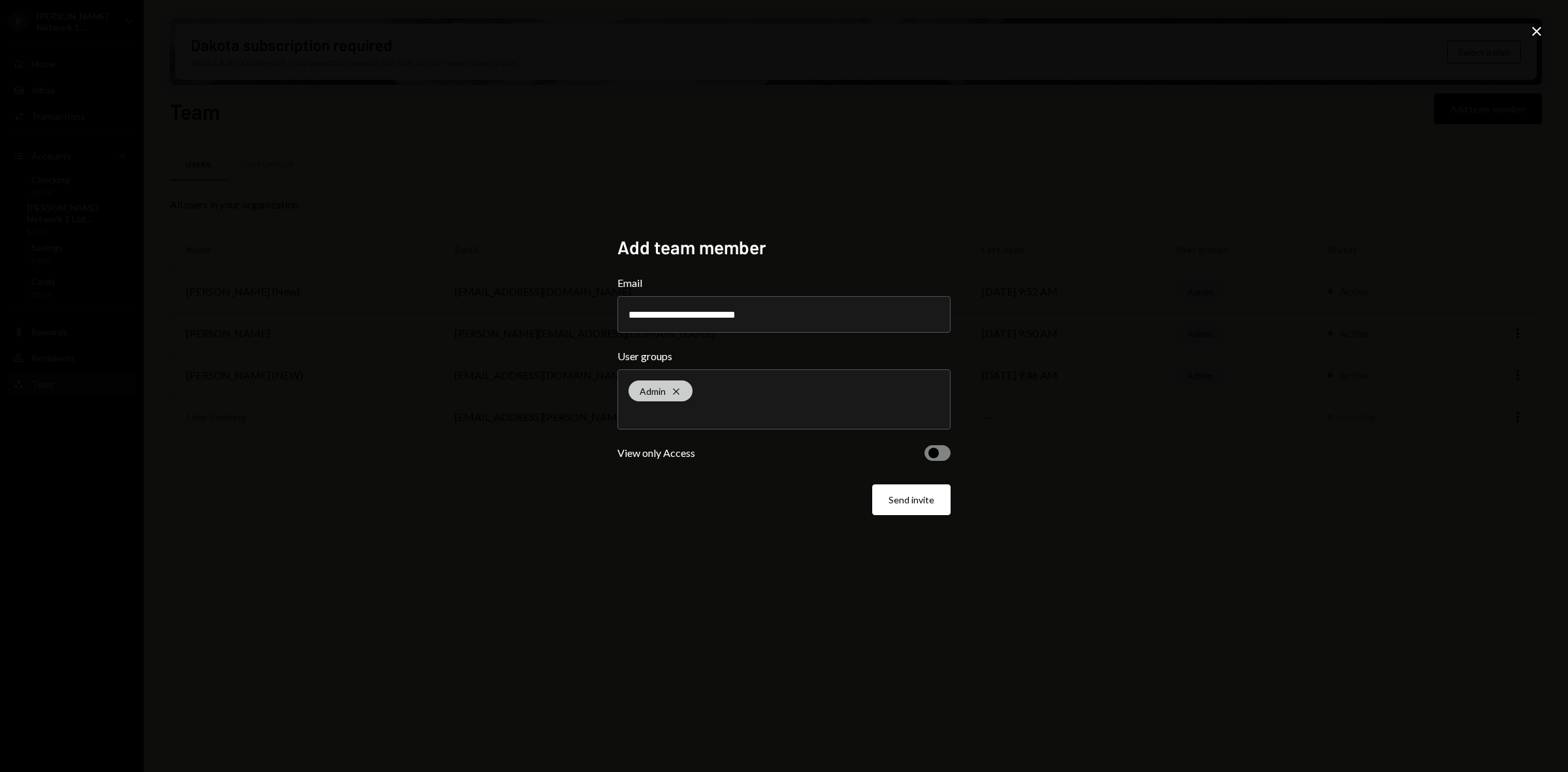
click at [680, 389] on icon "Cross" at bounding box center [676, 391] width 10 height 10
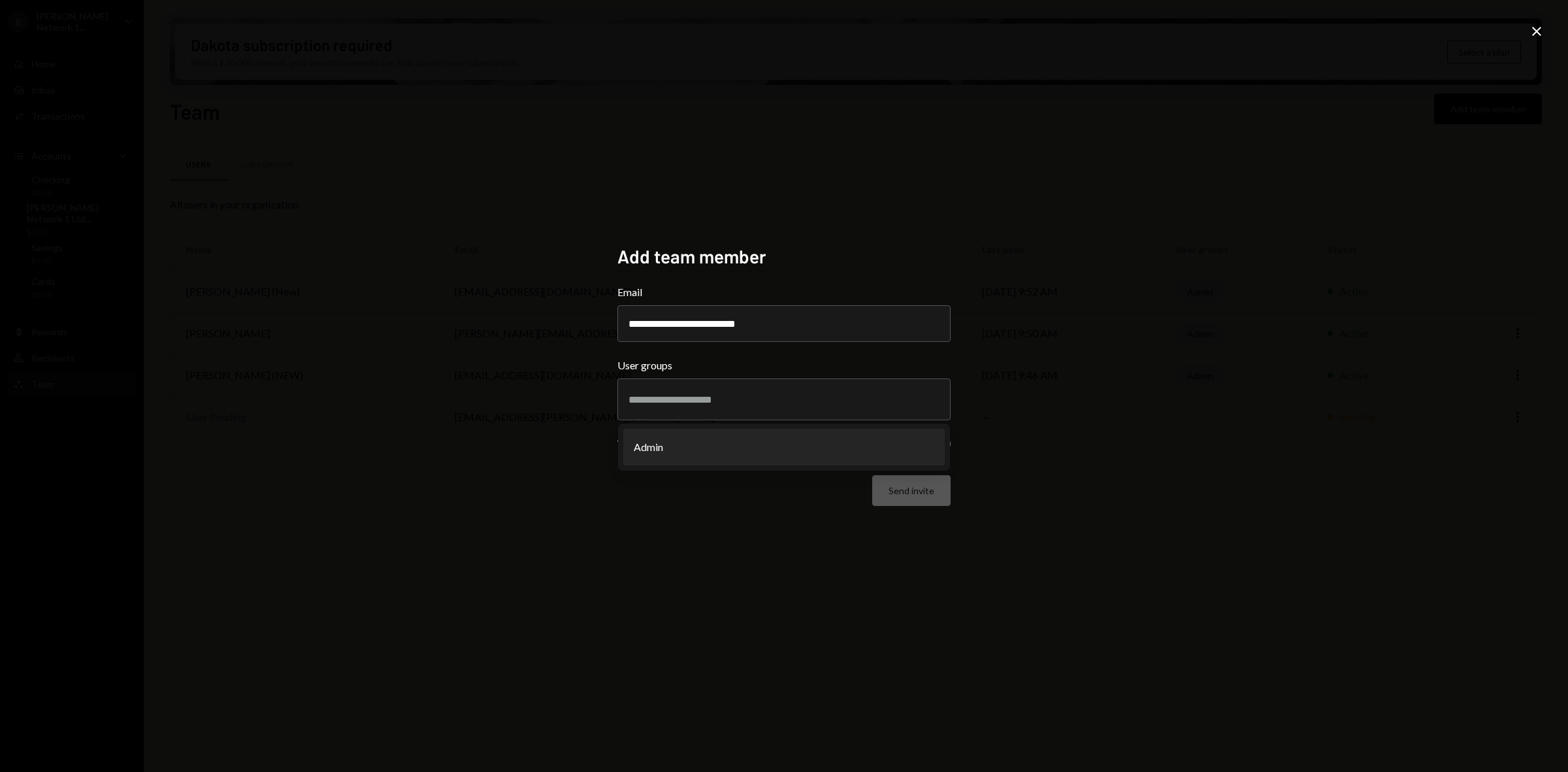
click at [1108, 474] on div "**********" at bounding box center [784, 386] width 1568 height 772
click at [934, 439] on span "button" at bounding box center [933, 444] width 10 height 10
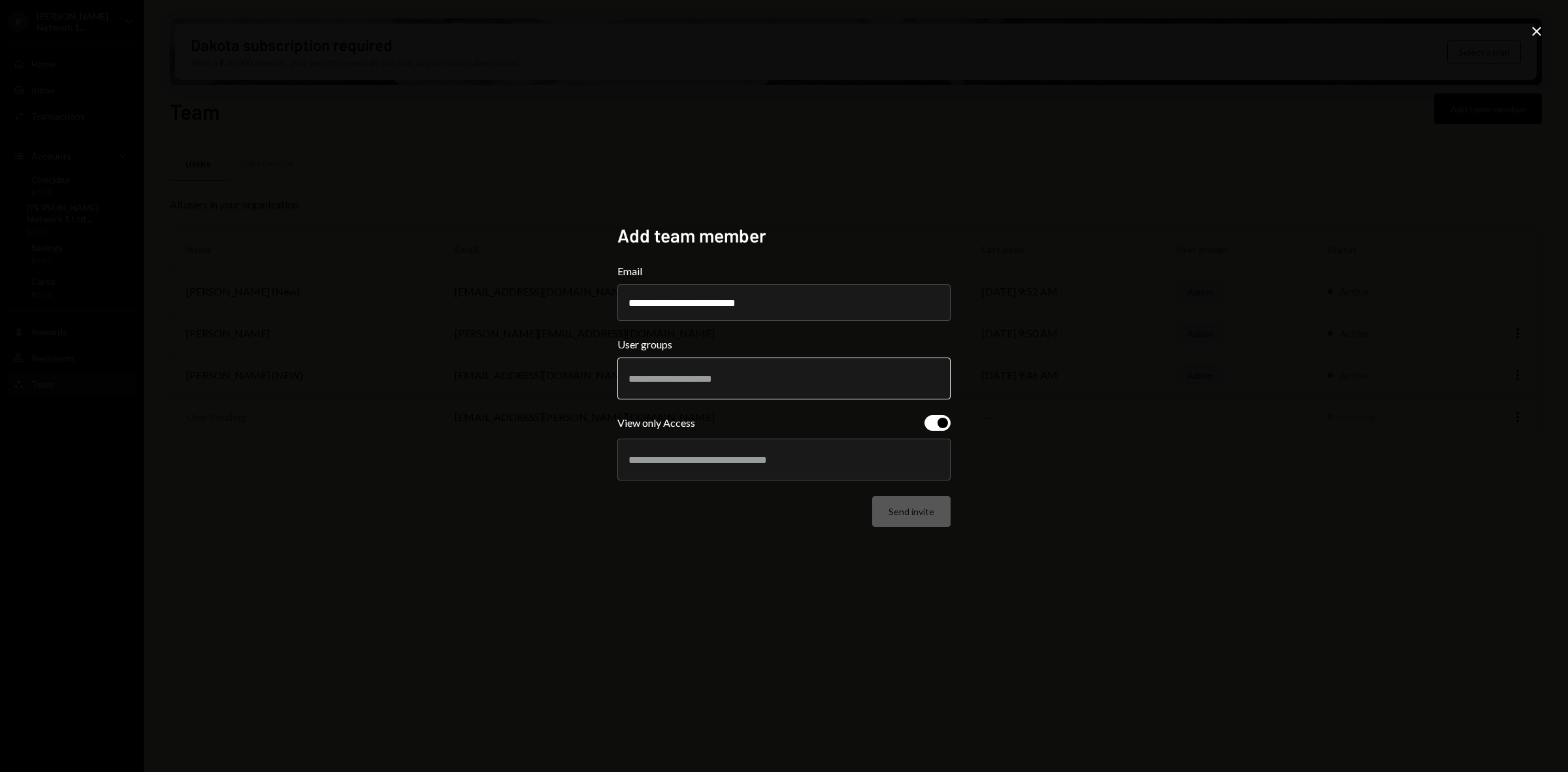
click at [719, 380] on input "text" at bounding box center [784, 378] width 311 height 12
click at [694, 414] on li "Admin" at bounding box center [784, 426] width 321 height 36
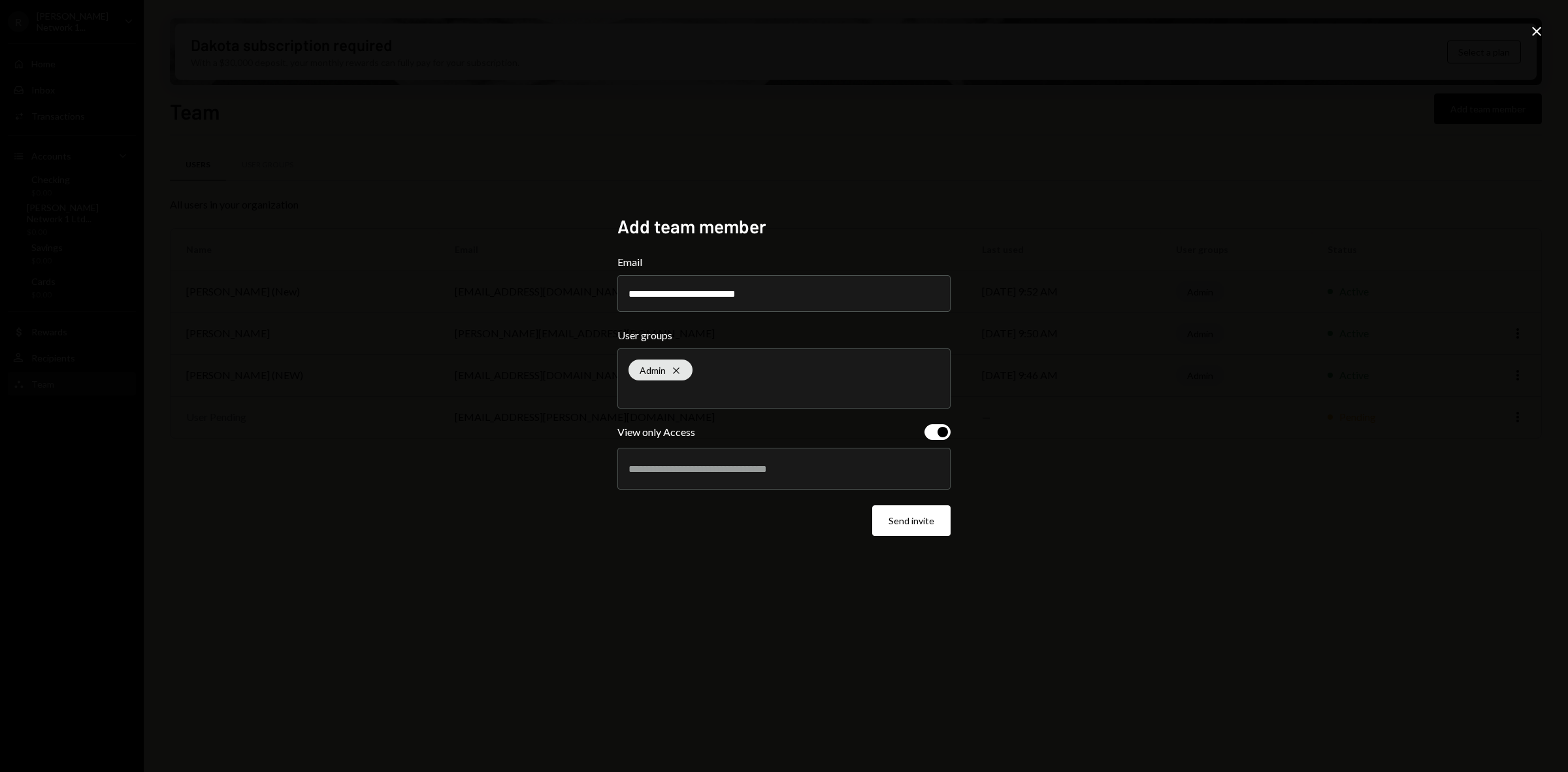
click at [772, 481] on div at bounding box center [784, 468] width 311 height 32
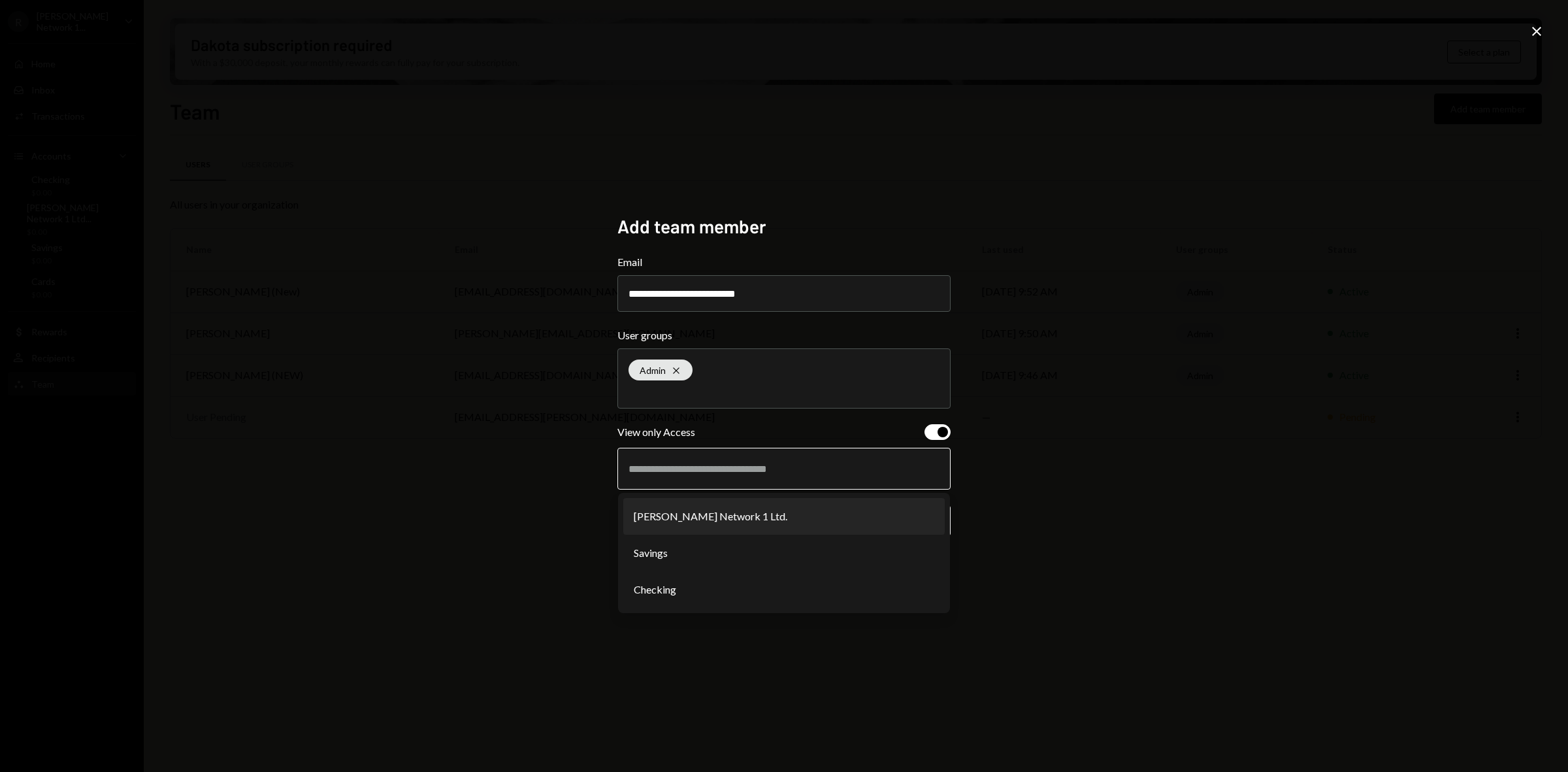
click at [711, 523] on li "[PERSON_NAME] Network 1 Ltd." at bounding box center [784, 516] width 321 height 36
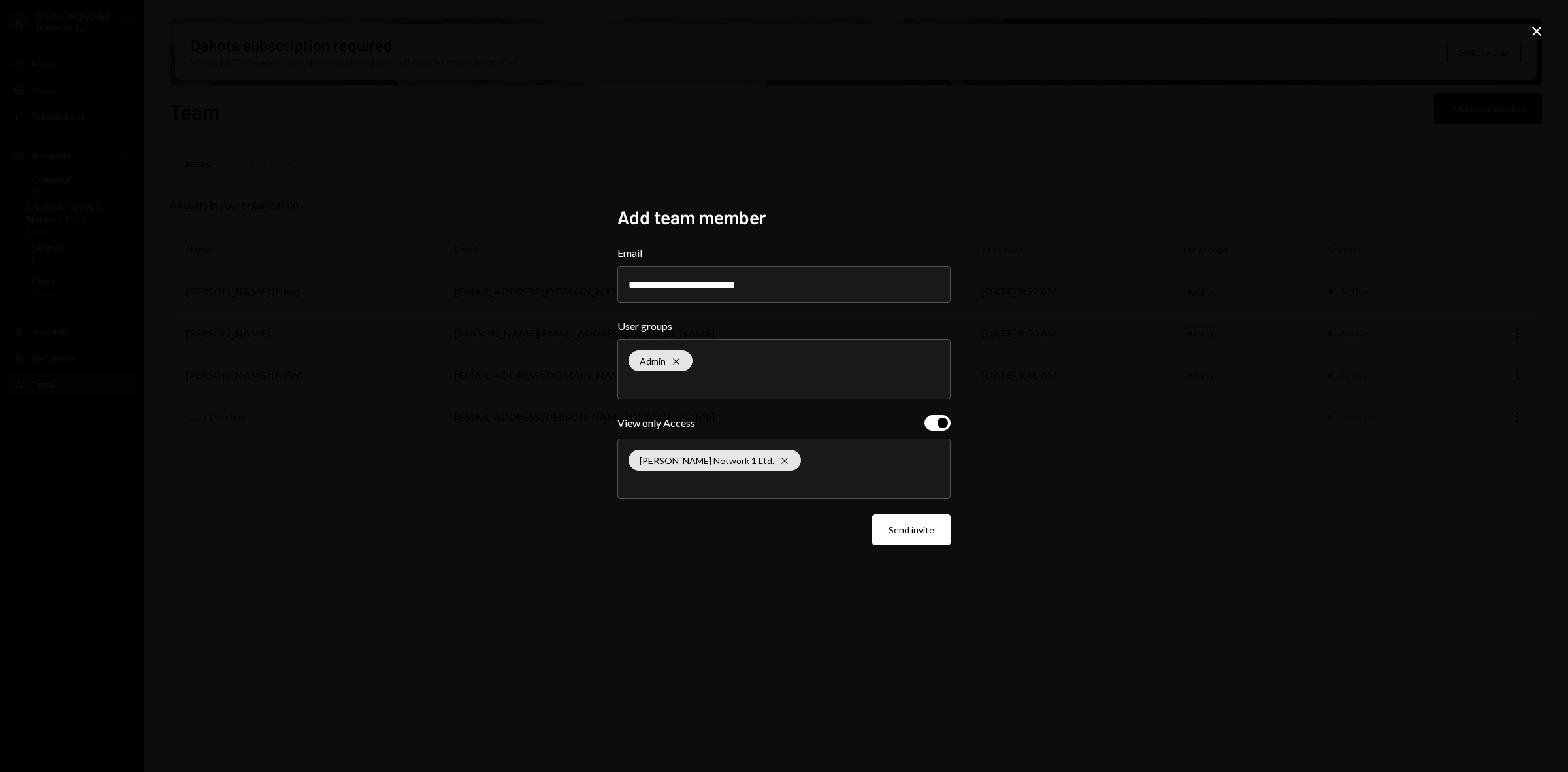
click at [773, 473] on div "[PERSON_NAME] Network 1 Ltd. Cross" at bounding box center [784, 468] width 311 height 59
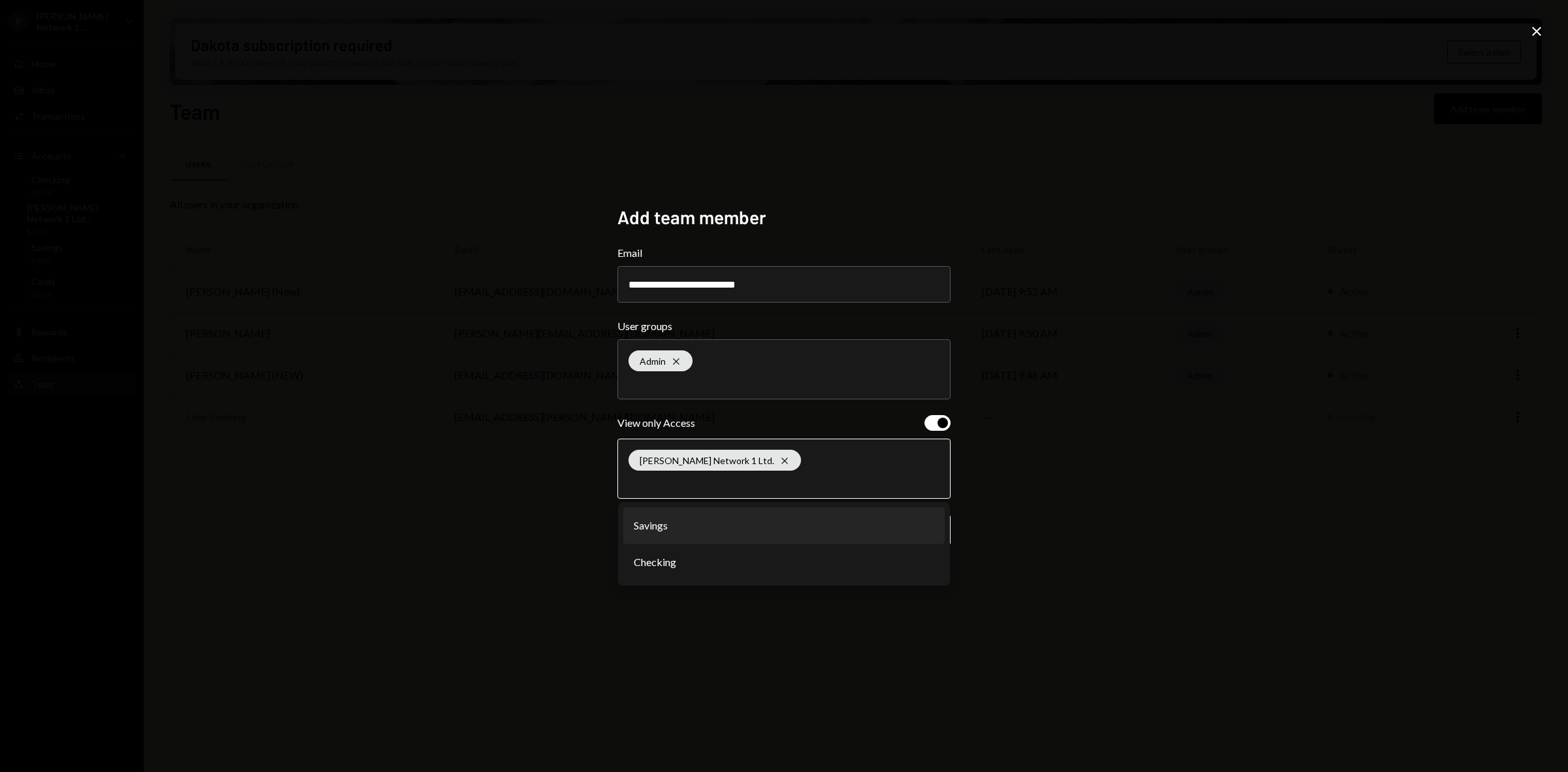
click at [658, 531] on li "Savings" at bounding box center [784, 525] width 321 height 36
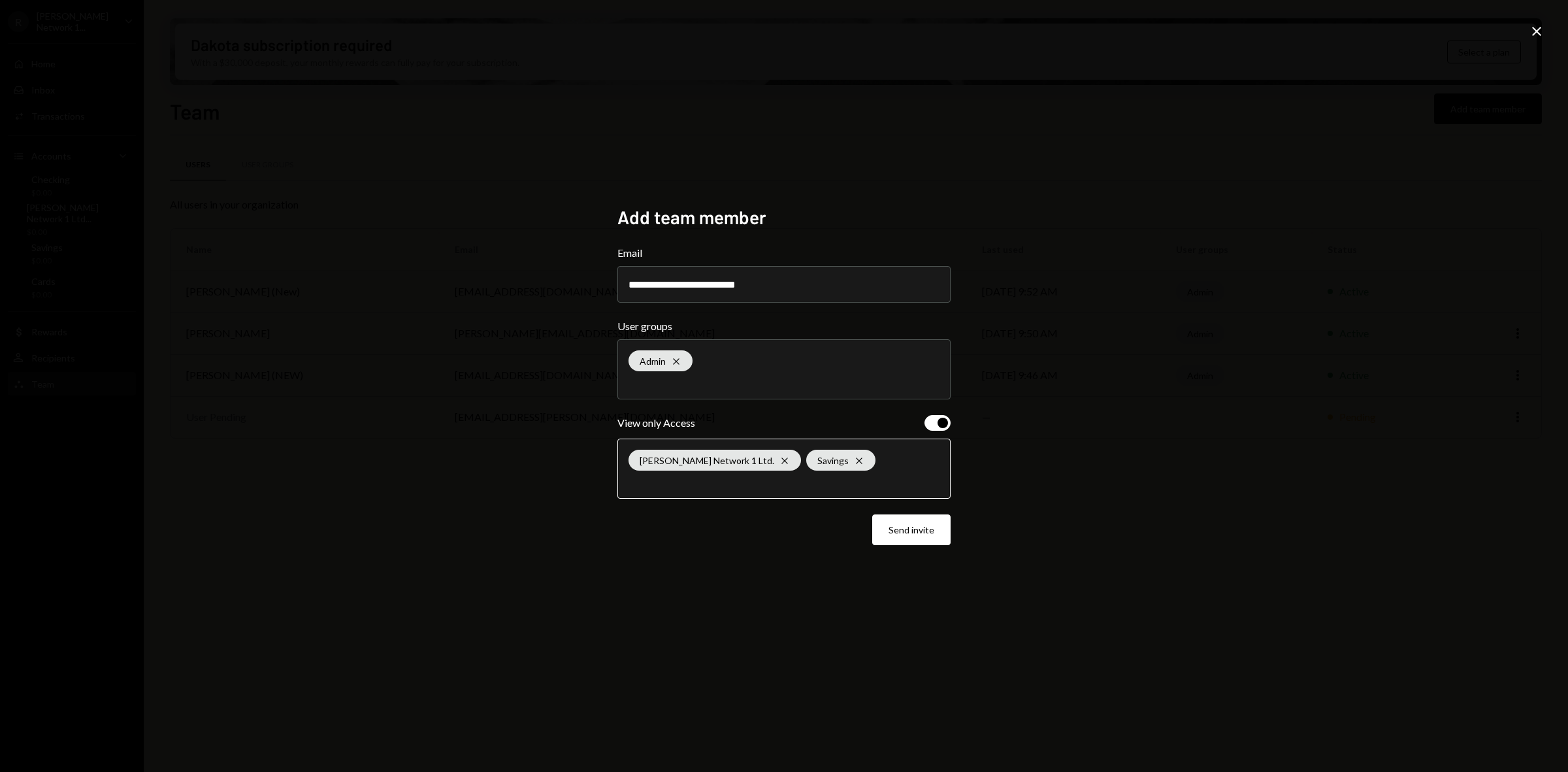
click at [761, 481] on input "text" at bounding box center [784, 481] width 311 height 12
click at [692, 527] on li "Checking" at bounding box center [784, 525] width 321 height 36
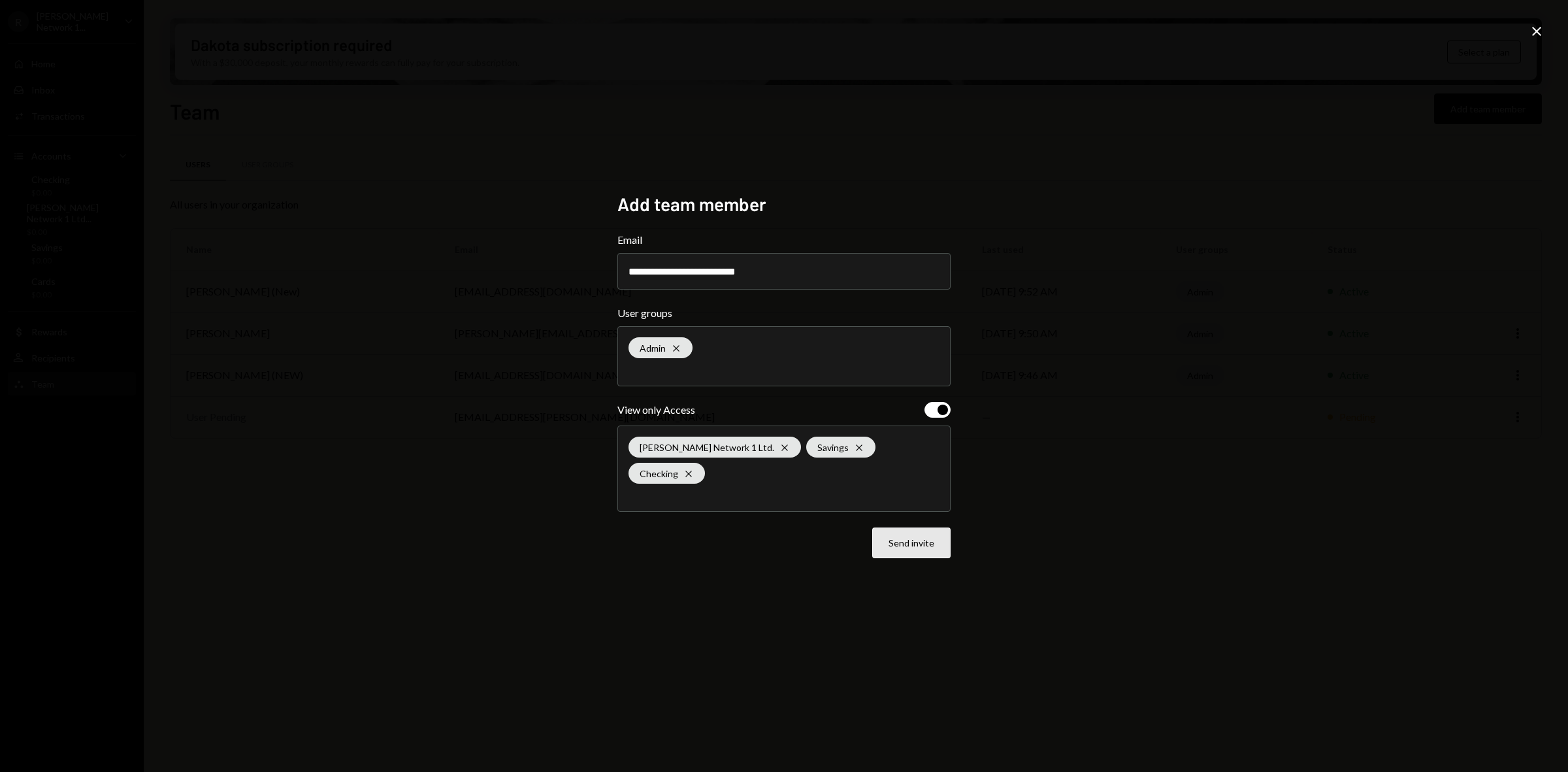
click at [908, 533] on button "Send invite" at bounding box center [911, 542] width 79 height 31
